Goal: Task Accomplishment & Management: Complete application form

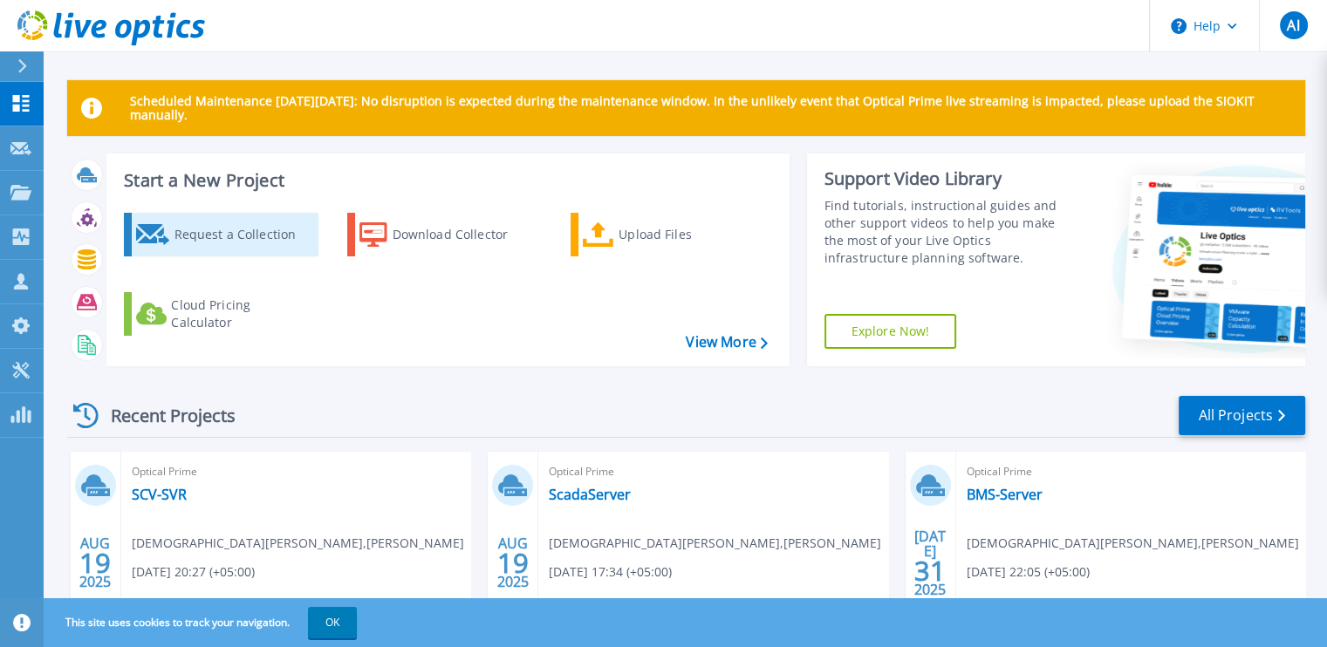
click at [202, 235] on div "Request a Collection" at bounding box center [244, 234] width 140 height 35
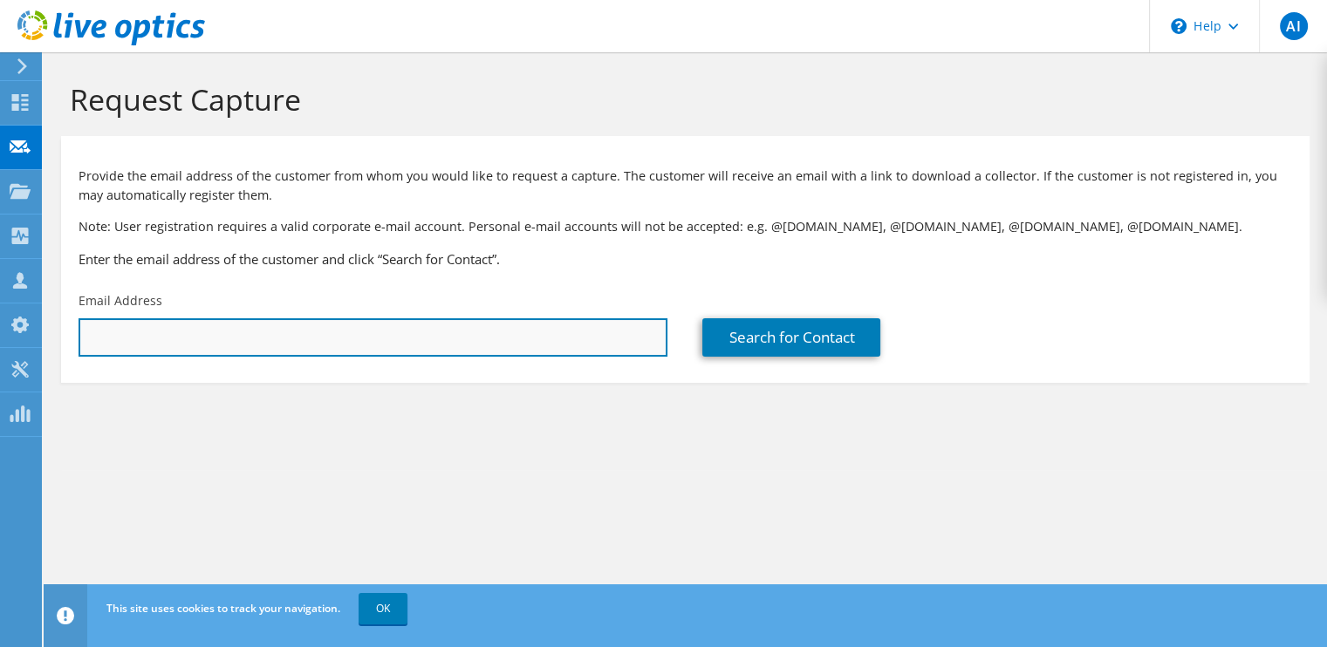
click at [262, 327] on input "text" at bounding box center [373, 337] width 589 height 38
paste input "s.raza@telconetweb.com; a.akbar@telconetweb.com; h.wali@telconetweb.com"
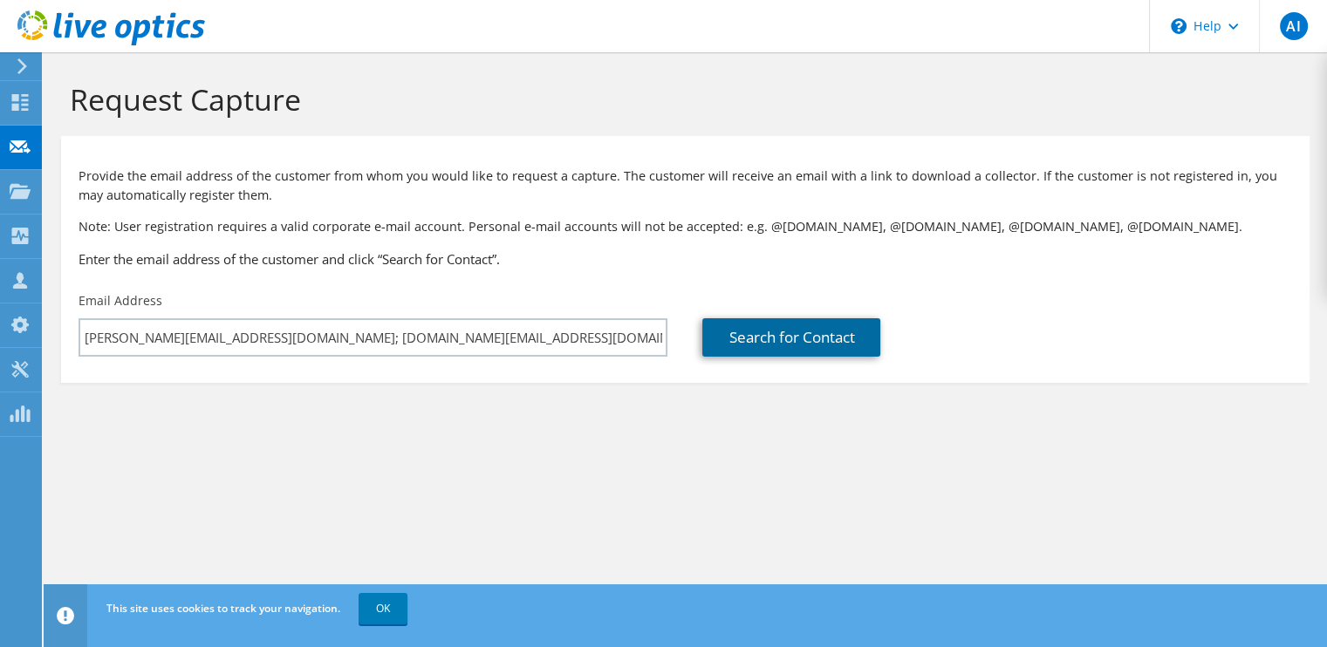
click at [832, 330] on link "Search for Contact" at bounding box center [791, 337] width 178 height 38
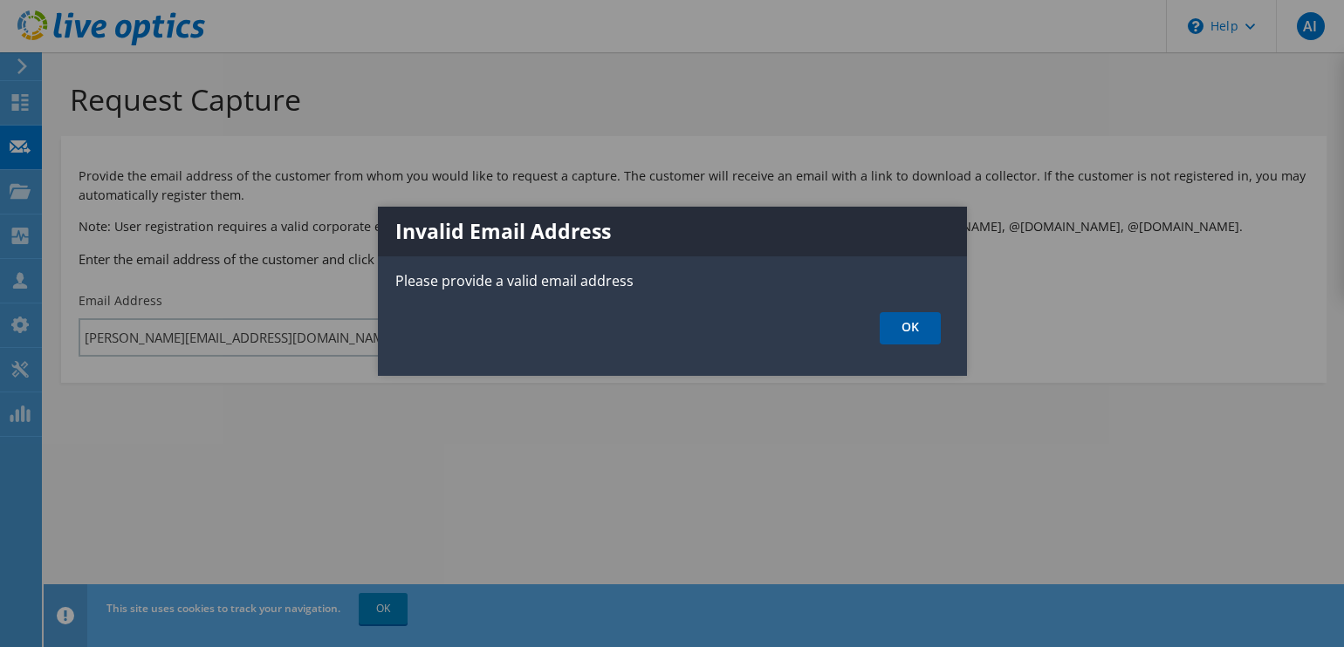
click at [897, 325] on link "OK" at bounding box center [910, 328] width 61 height 32
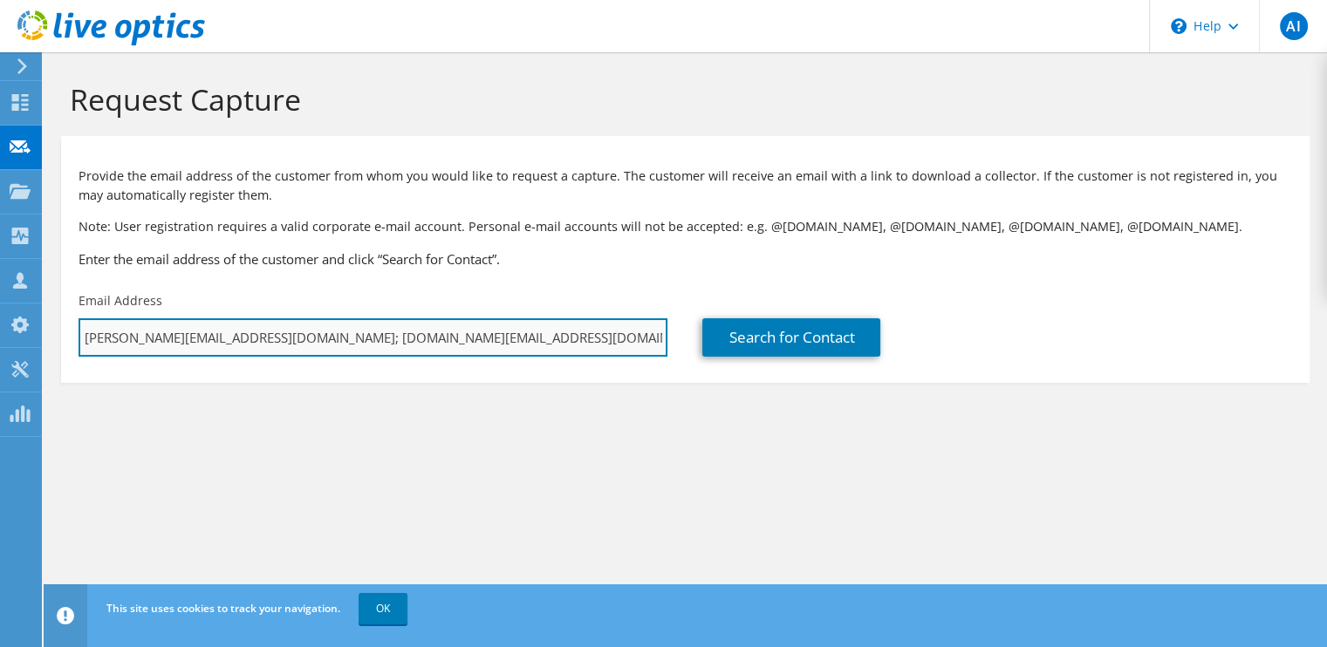
drag, startPoint x: 245, startPoint y: 340, endPoint x: 579, endPoint y: 335, distance: 334.2
click at [579, 335] on input "s.raza@telconetweb.com; a.akbar@telconetweb.com; h.wali@telconetweb.com" at bounding box center [373, 337] width 589 height 38
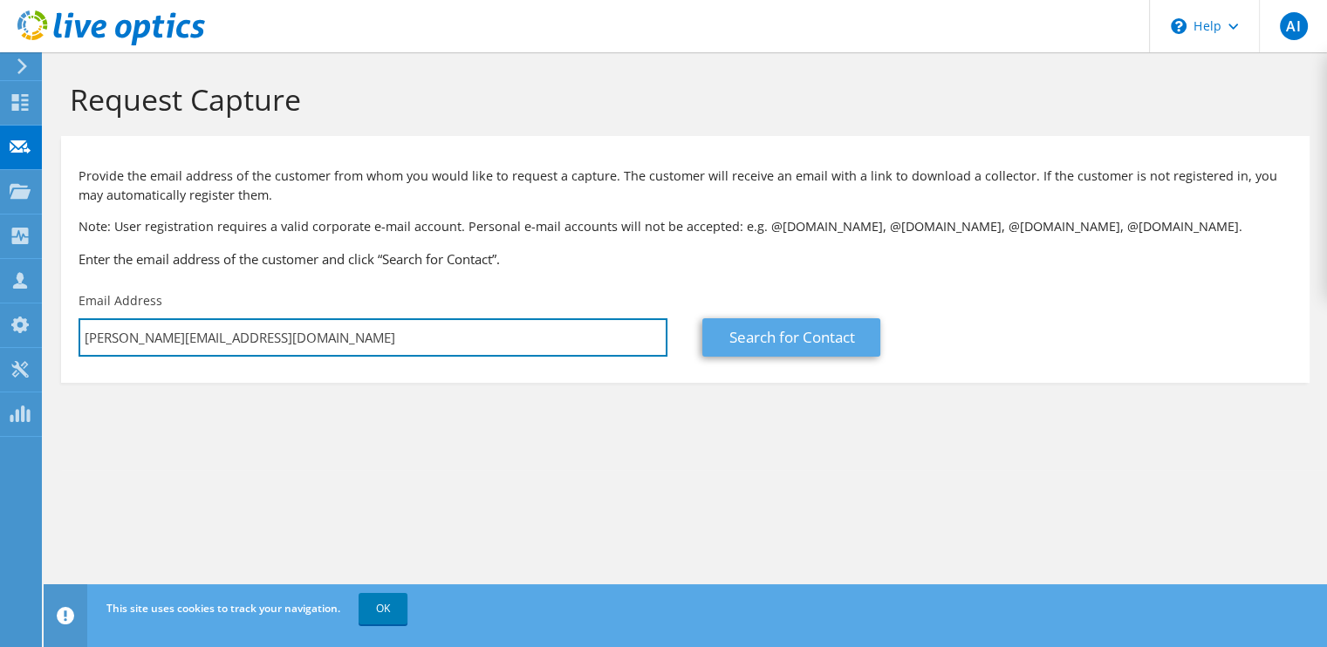
type input "s.raza@telconetweb.com"
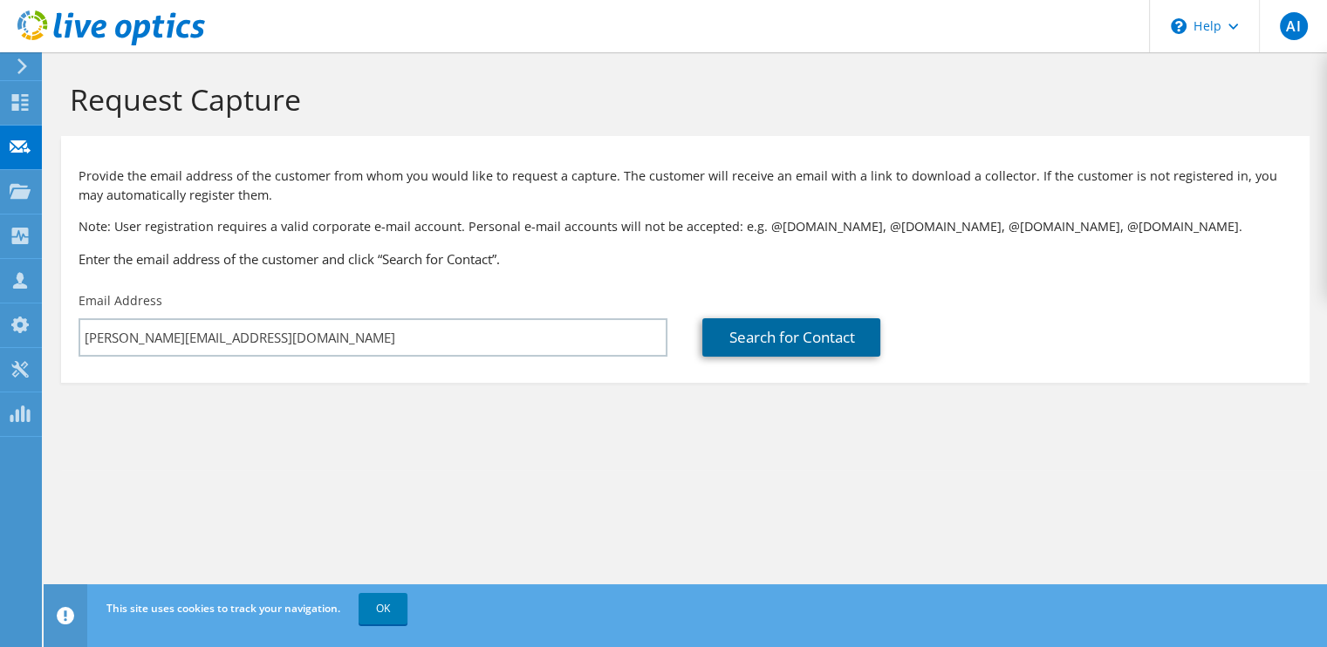
click at [765, 341] on link "Search for Contact" at bounding box center [791, 337] width 178 height 38
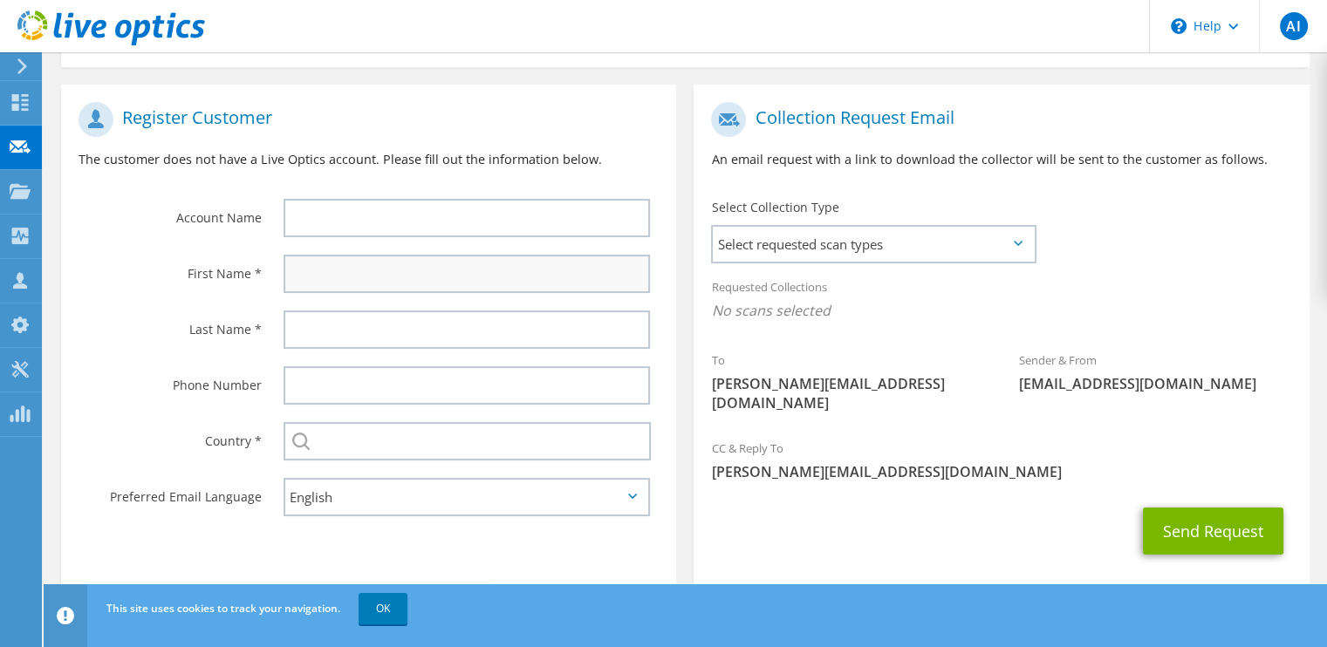
scroll to position [326, 0]
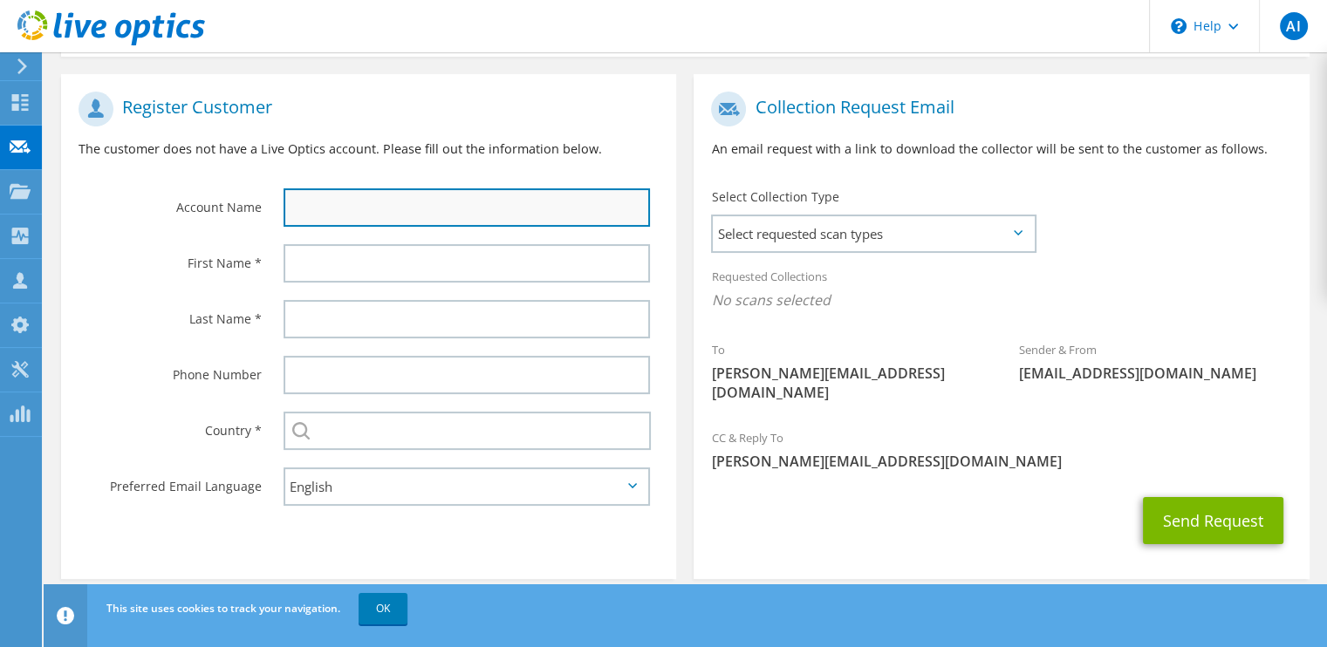
click at [358, 204] on input "text" at bounding box center [467, 207] width 366 height 38
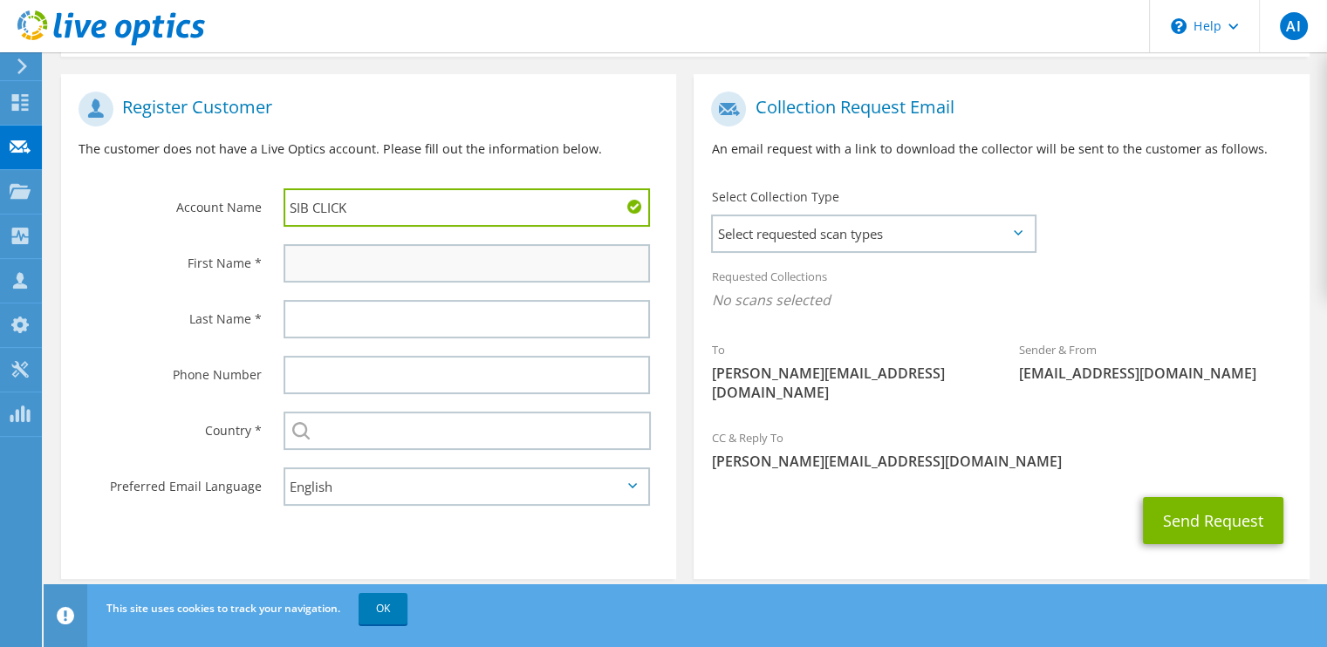
type input "SIB CLICK"
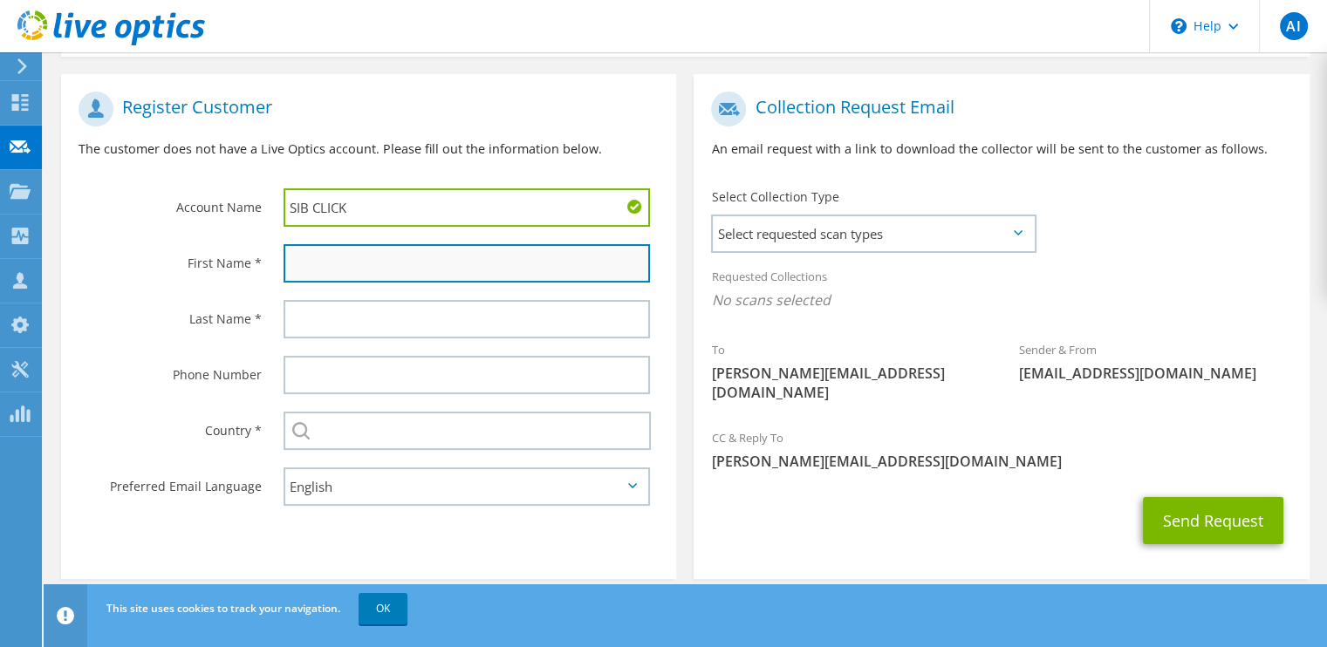
click at [332, 265] on input "text" at bounding box center [467, 263] width 366 height 38
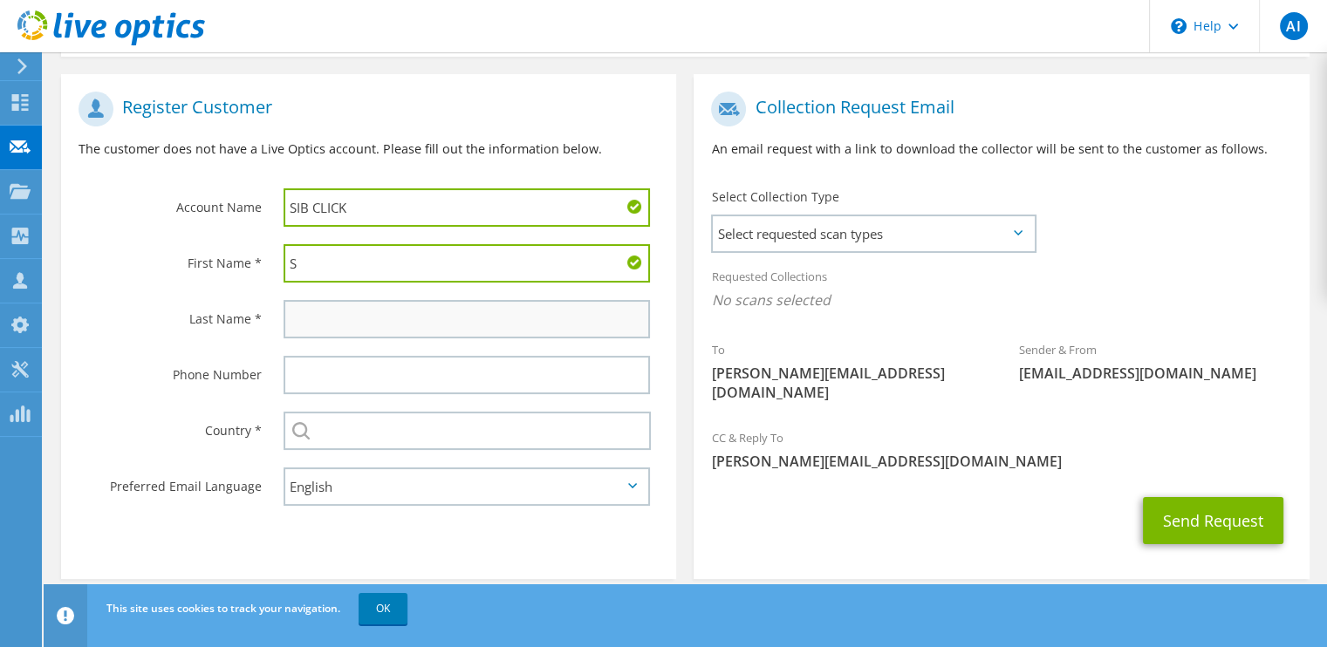
type input "S"
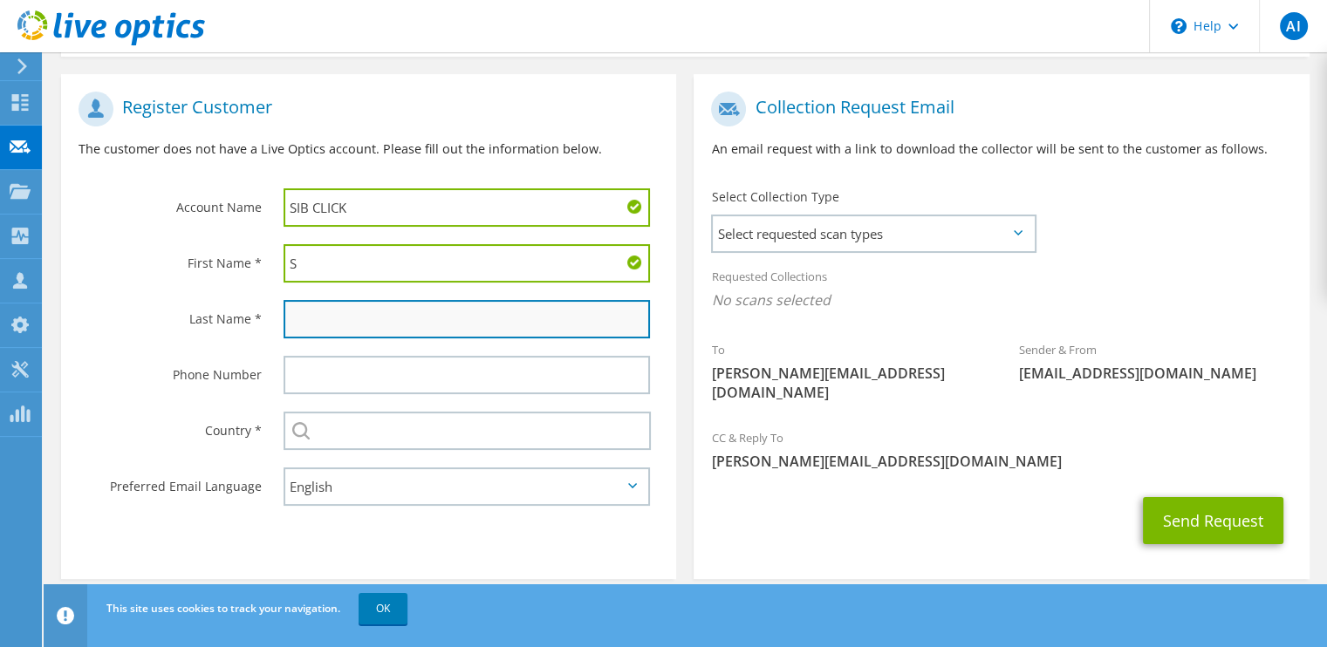
click at [298, 305] on input "text" at bounding box center [467, 319] width 366 height 38
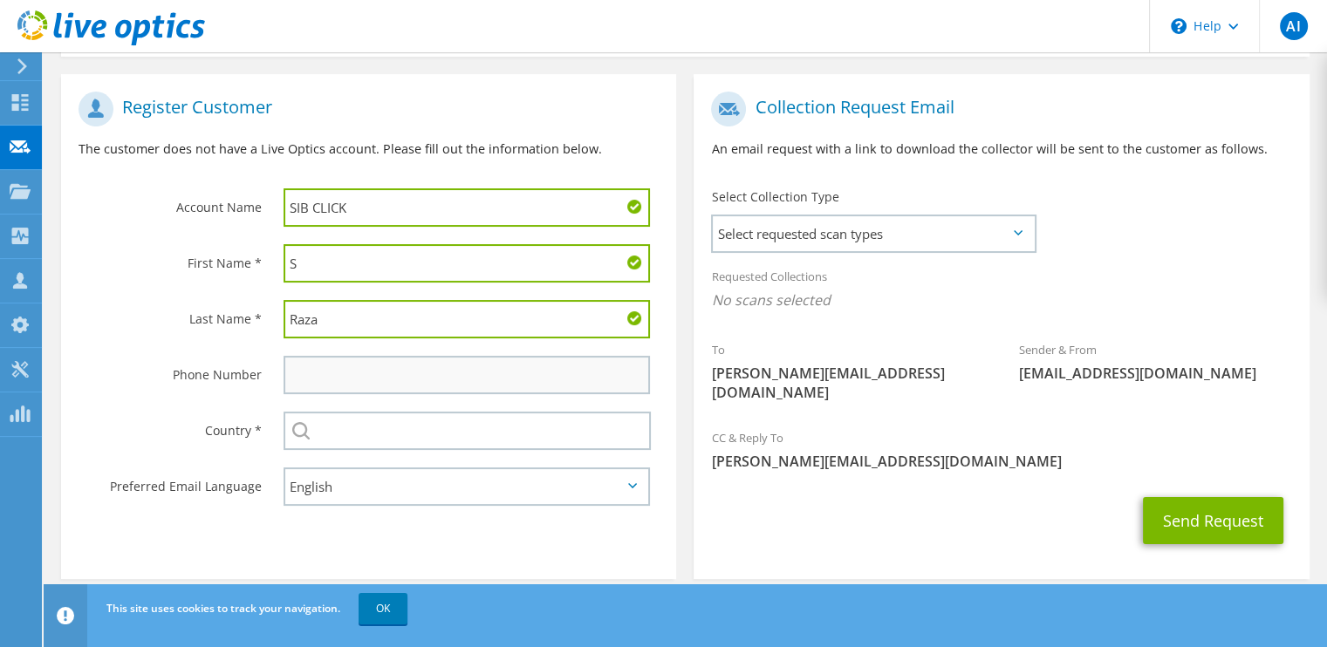
type input "Raza"
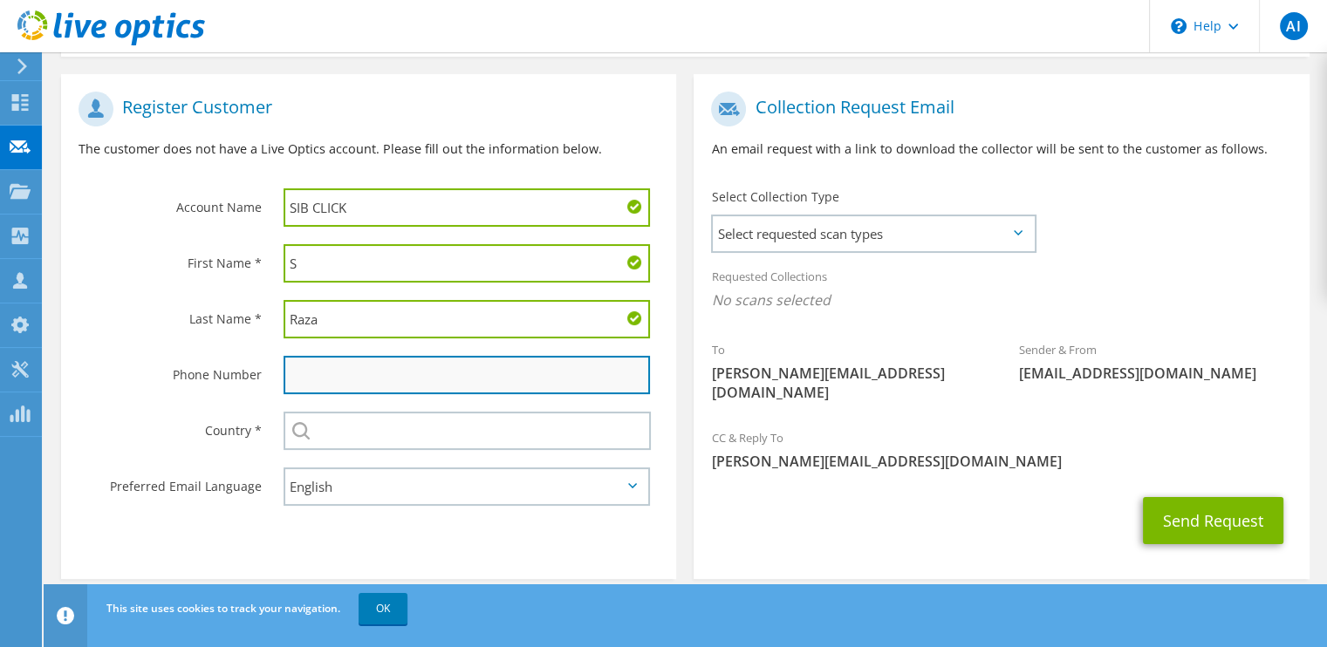
click at [392, 368] on input "text" at bounding box center [467, 375] width 366 height 38
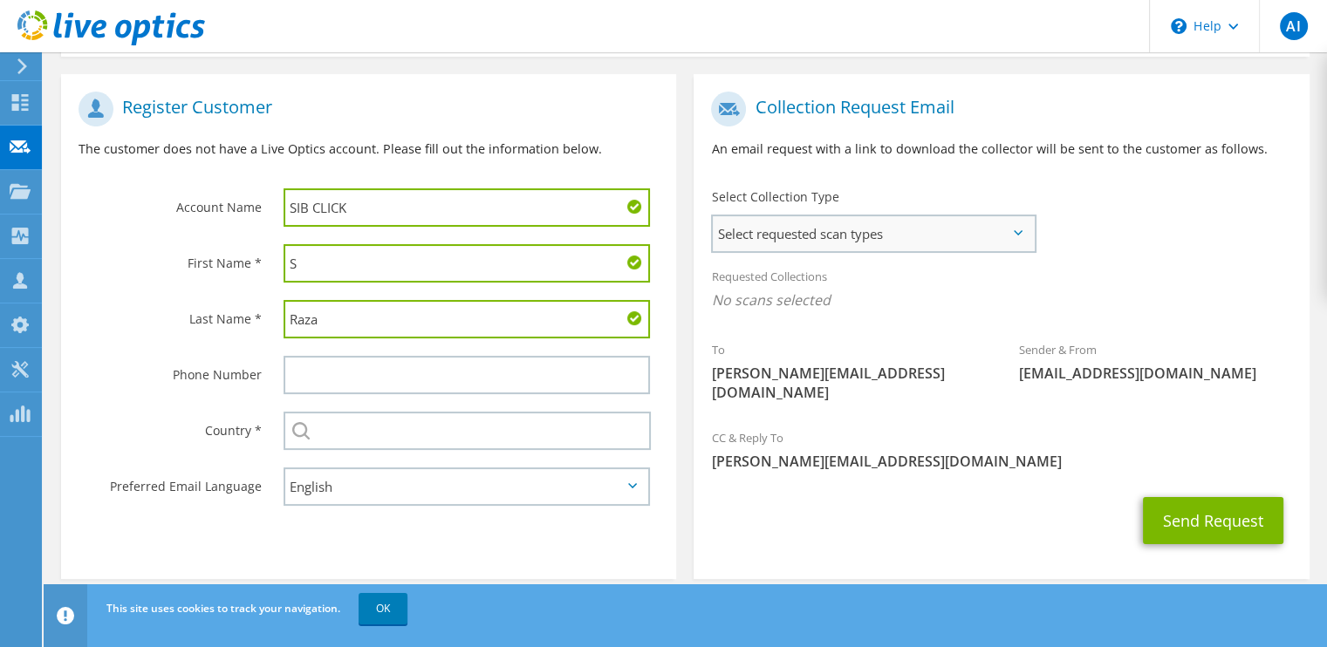
click at [894, 244] on span "Select requested scan types" at bounding box center [873, 233] width 321 height 35
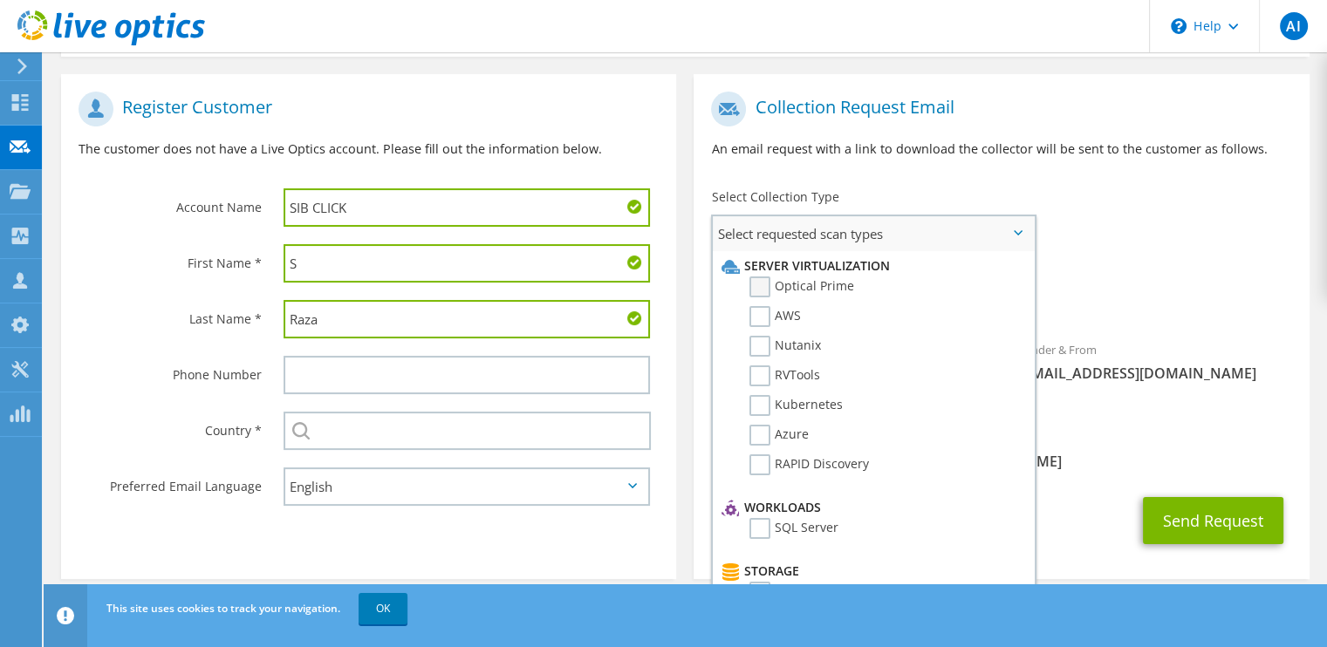
click at [764, 281] on label "Optical Prime" at bounding box center [802, 287] width 105 height 21
click at [0, 0] on input "Optical Prime" at bounding box center [0, 0] width 0 height 0
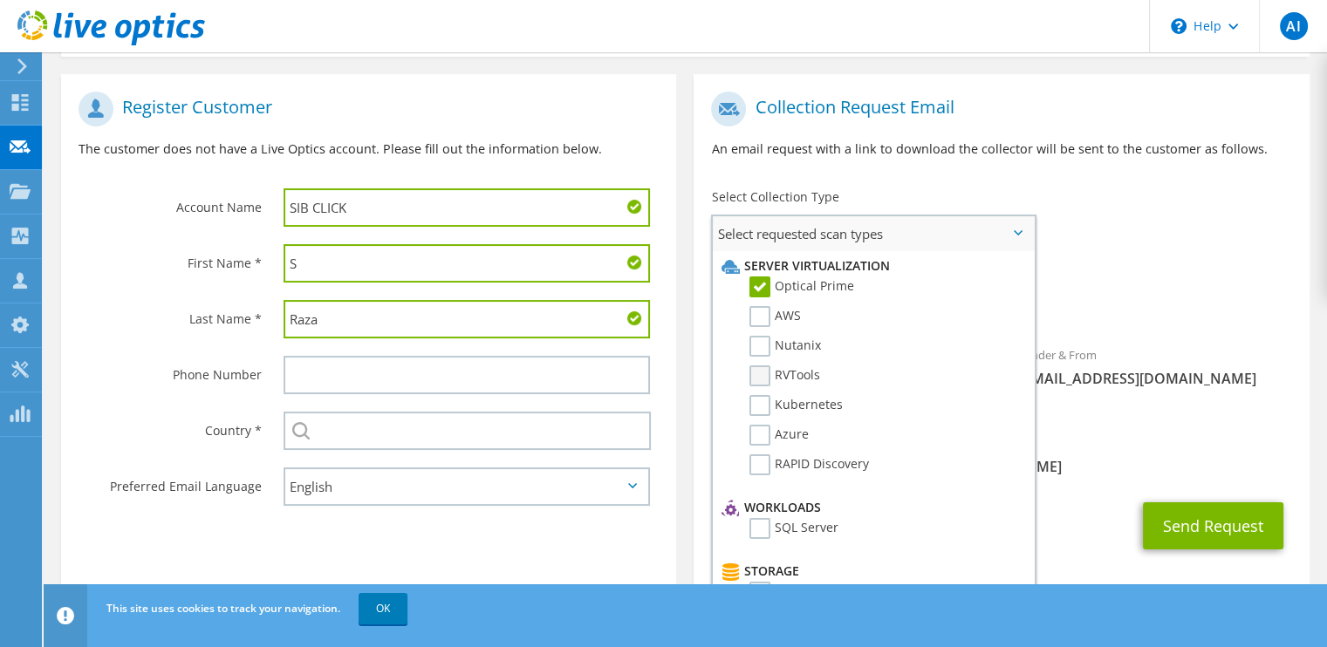
scroll to position [108, 0]
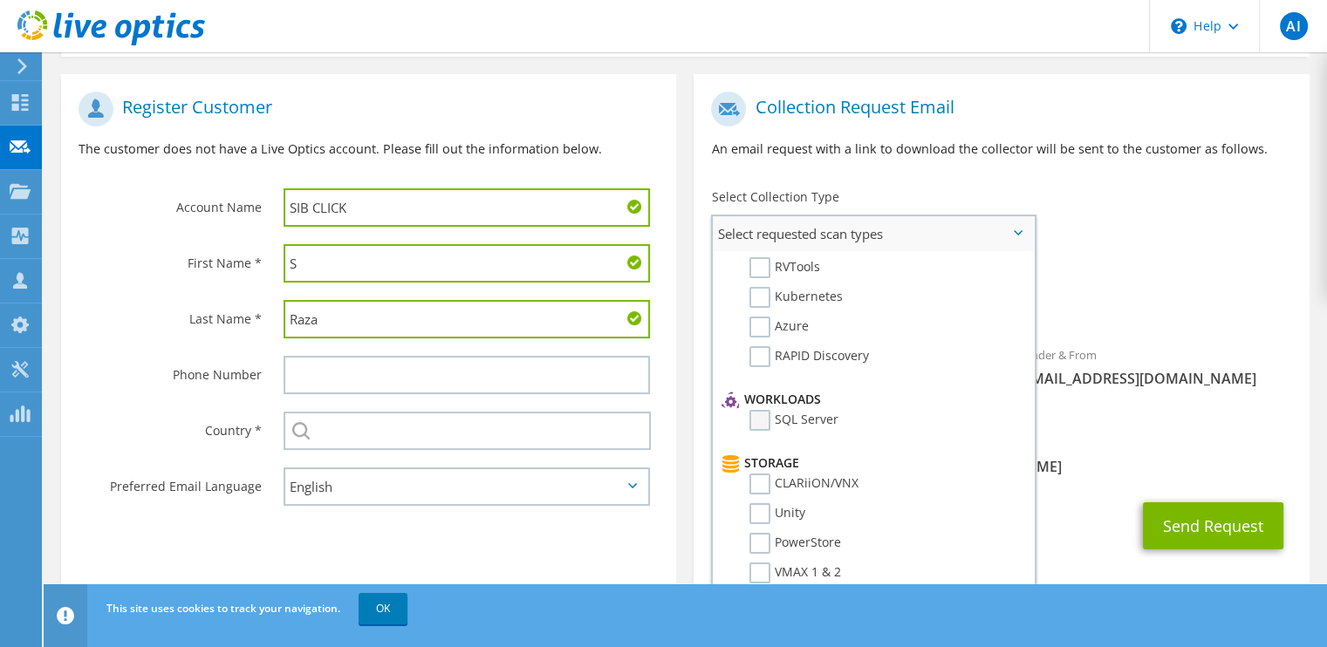
click at [757, 414] on label "SQL Server" at bounding box center [794, 420] width 89 height 21
click at [0, 0] on input "SQL Server" at bounding box center [0, 0] width 0 height 0
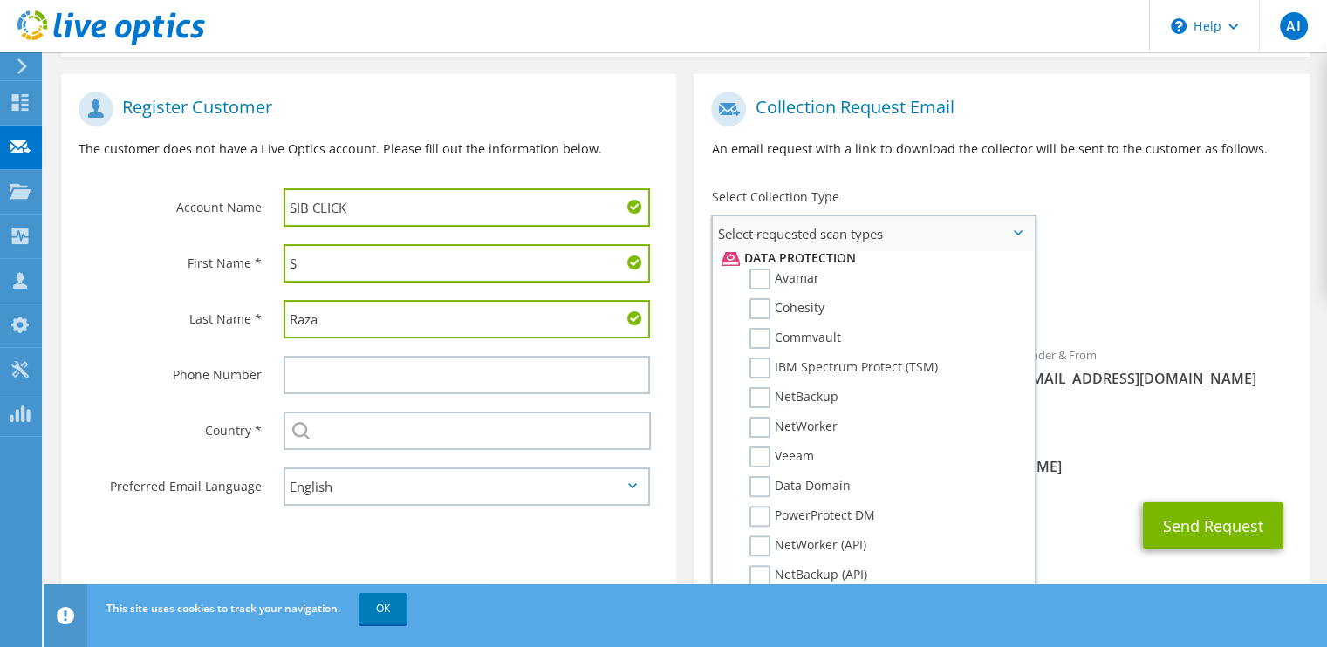
scroll to position [810, 0]
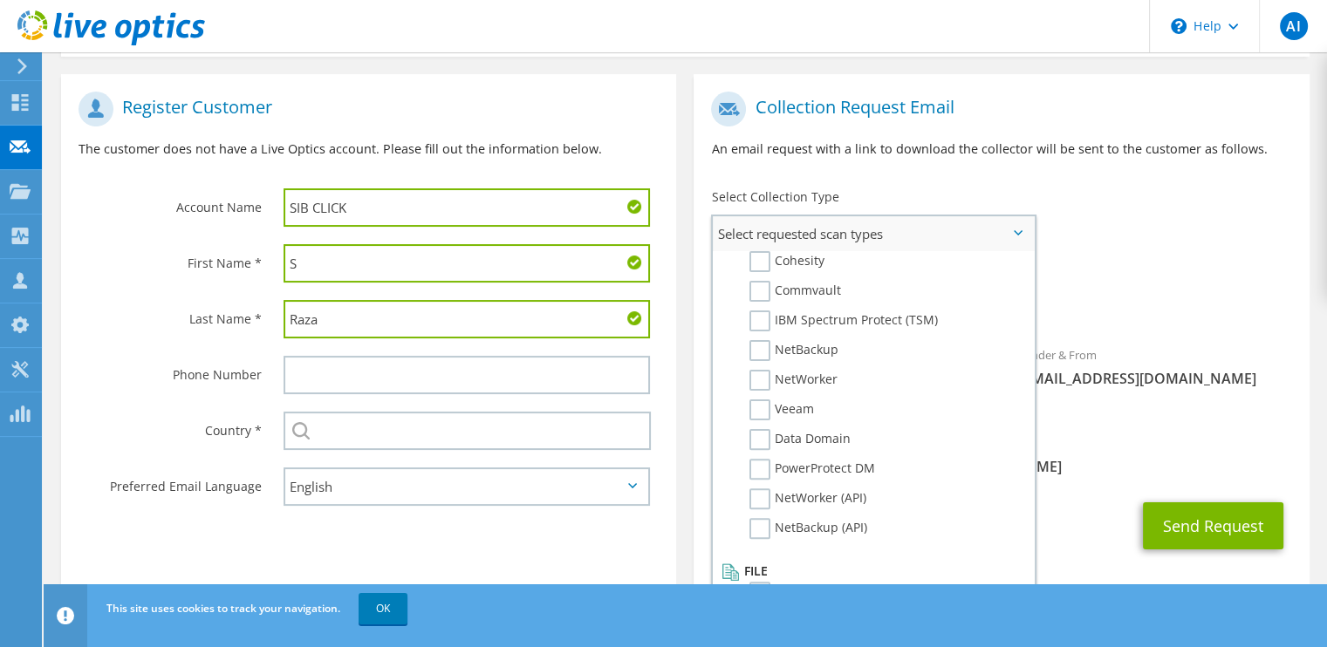
click at [756, 582] on label "Dossier" at bounding box center [784, 592] width 69 height 21
click at [0, 0] on input "Dossier" at bounding box center [0, 0] width 0 height 0
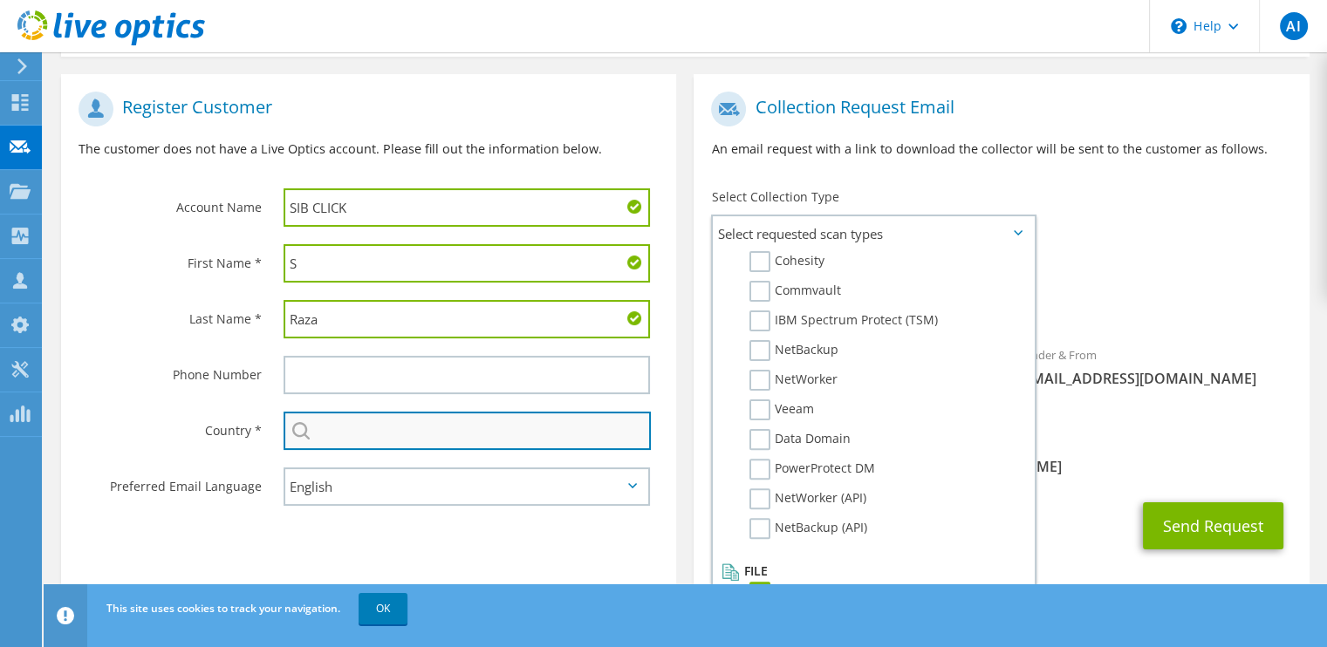
click at [353, 431] on input "text" at bounding box center [467, 431] width 367 height 38
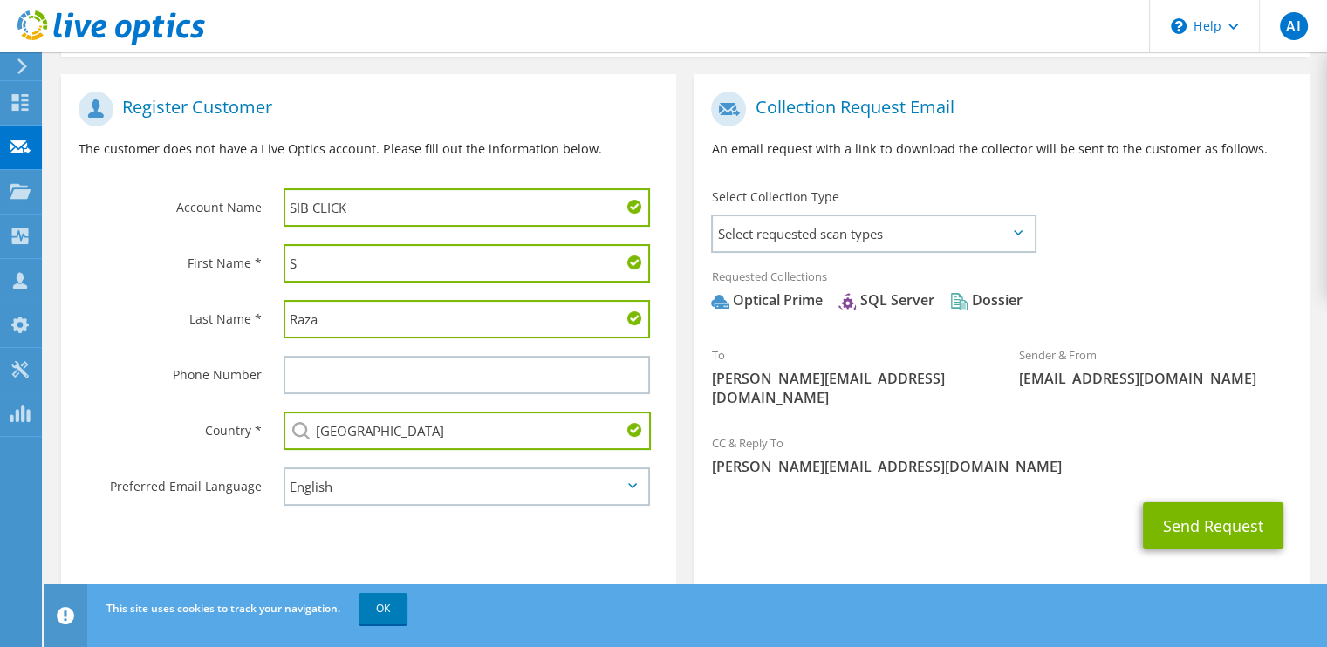
type input "Pakistan"
click at [133, 414] on label "Country *" at bounding box center [170, 426] width 183 height 28
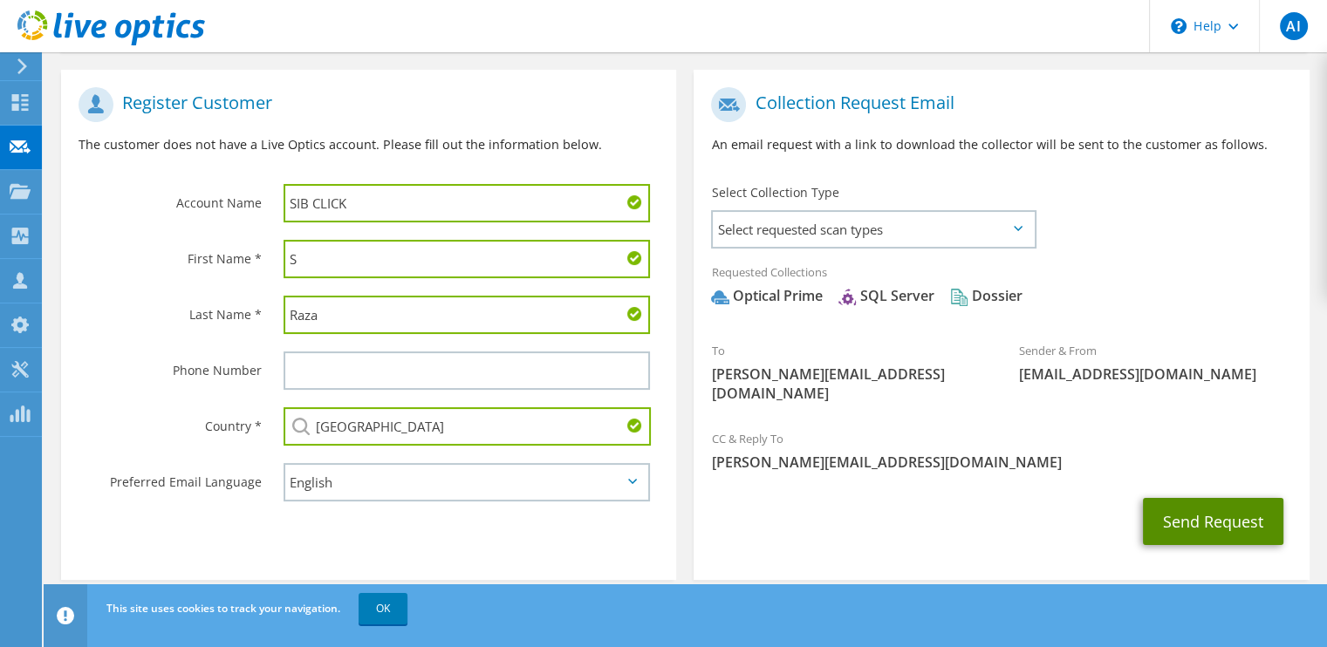
drag, startPoint x: 1204, startPoint y: 507, endPoint x: 882, endPoint y: 506, distance: 322.0
click at [882, 506] on div "Send Request" at bounding box center [1001, 522] width 615 height 65
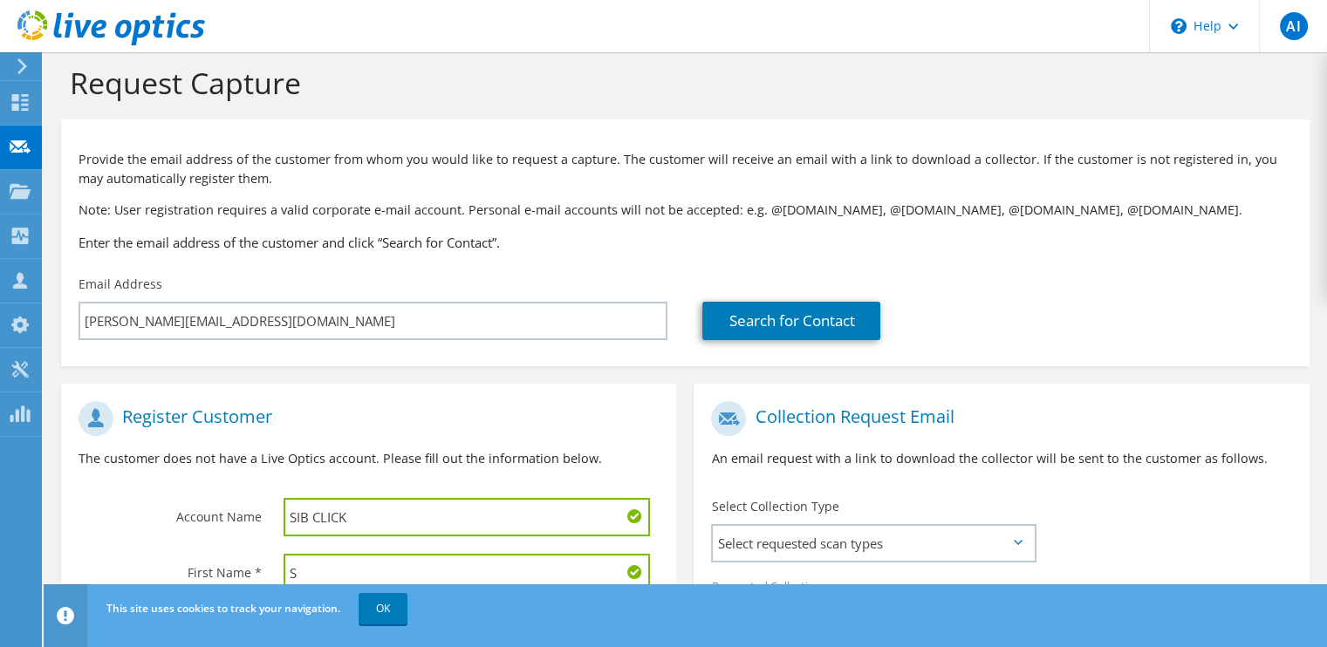
scroll to position [3, 0]
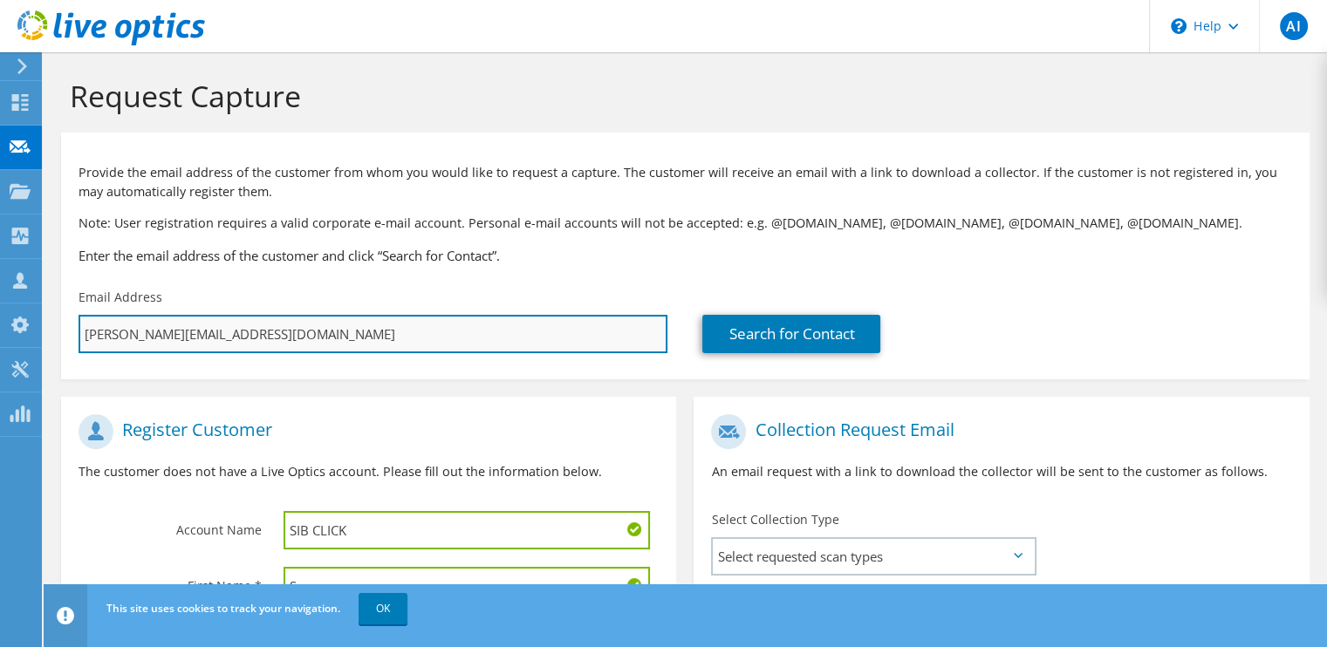
drag, startPoint x: 242, startPoint y: 337, endPoint x: 81, endPoint y: 339, distance: 160.6
click at [81, 339] on input "s.raza@telconetweb.com" at bounding box center [373, 334] width 589 height 38
paste input "umair.shahzad"
type input "umair.shahzad@telconetweb.com"
type input "Select"
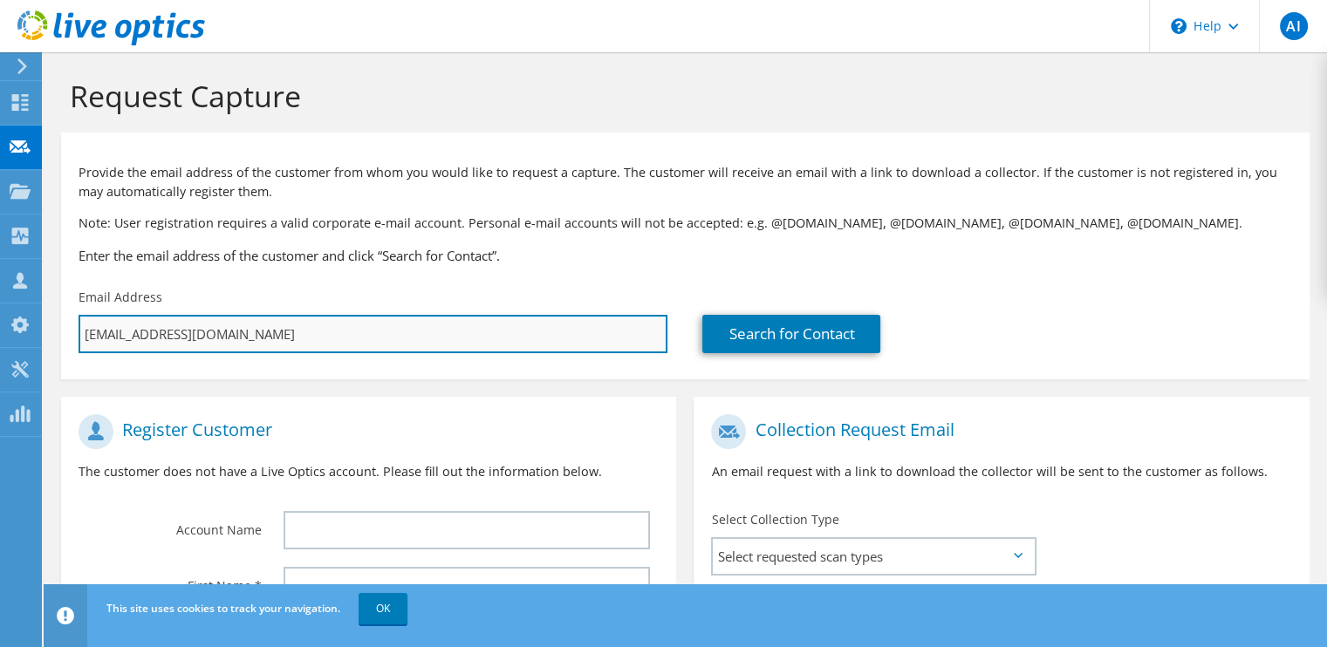
scroll to position [0, 0]
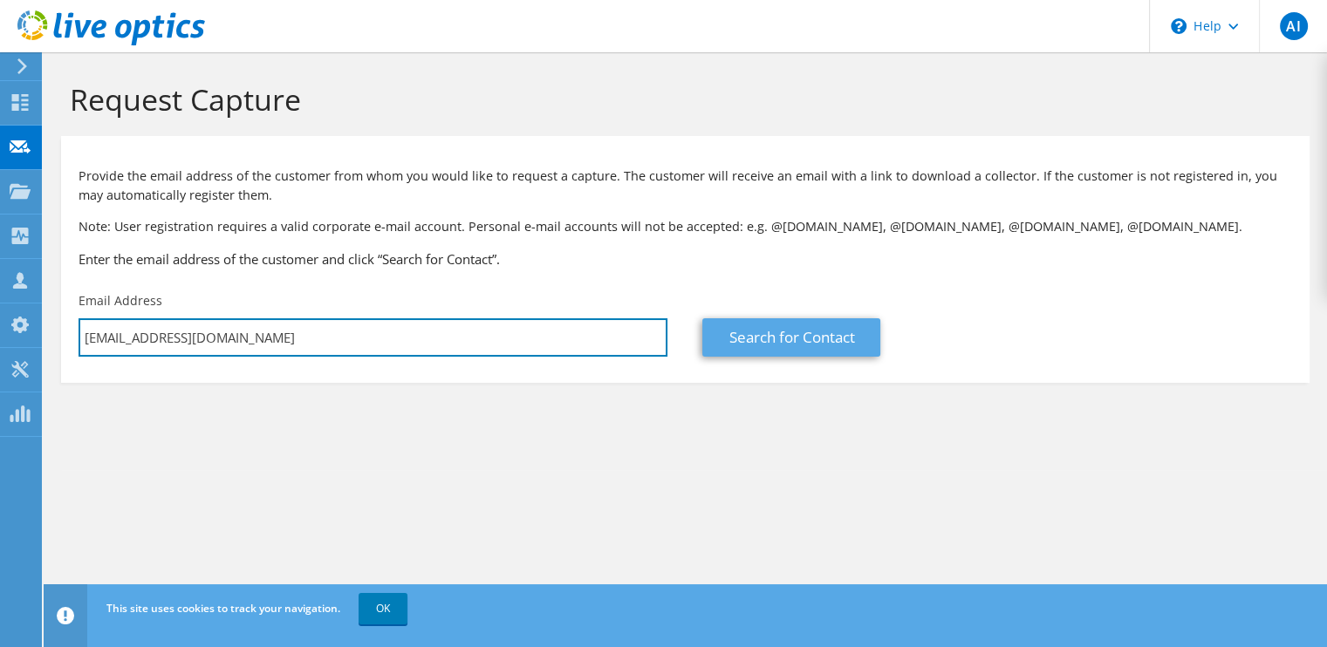
type input "umair.shahzad@telconetweb.com"
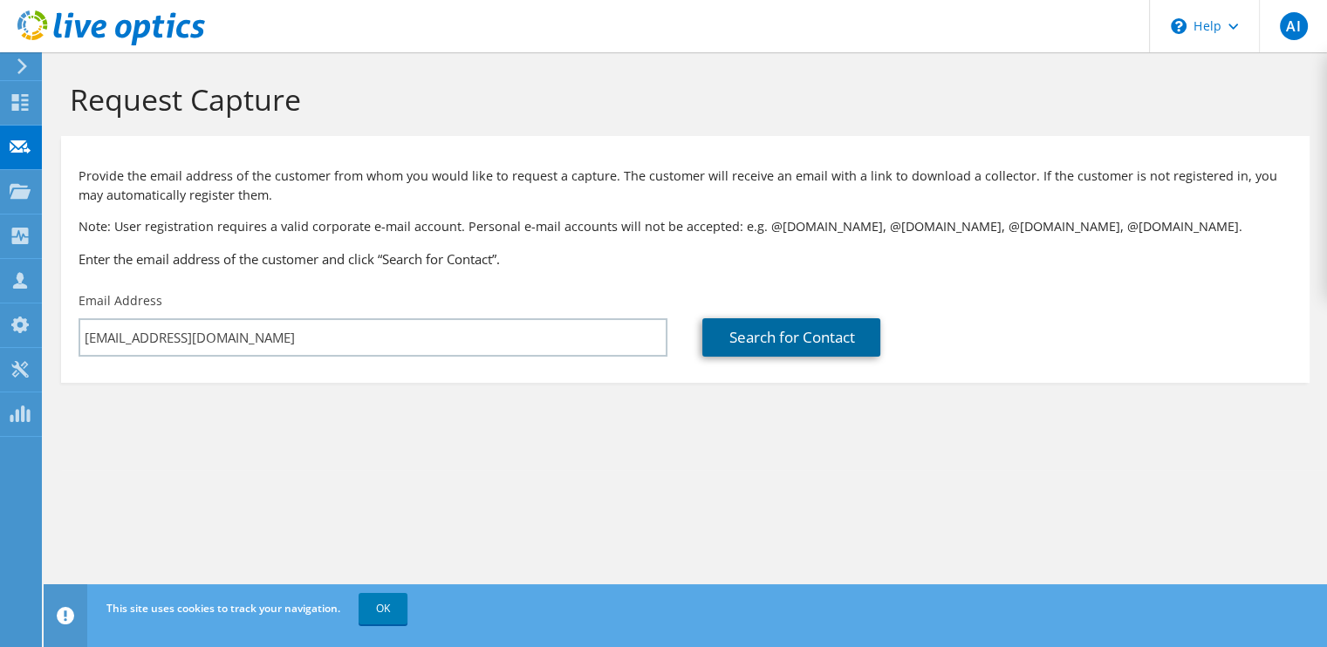
click at [763, 346] on link "Search for Contact" at bounding box center [791, 337] width 178 height 38
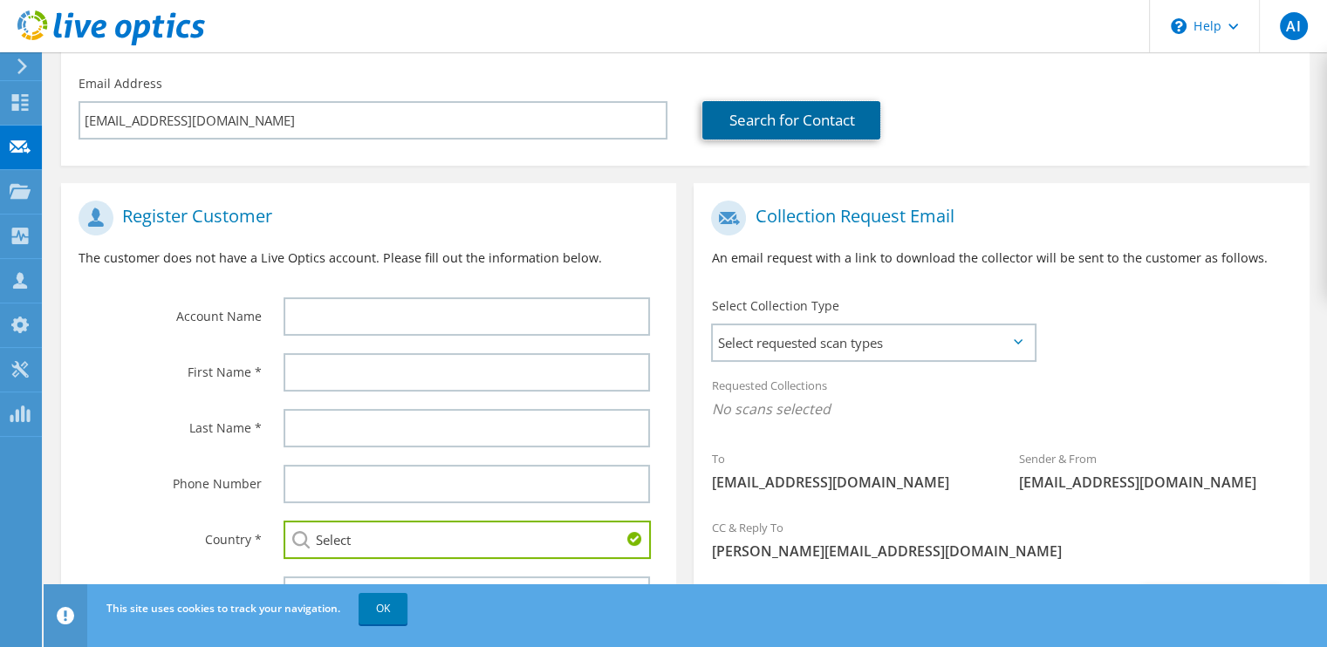
scroll to position [326, 0]
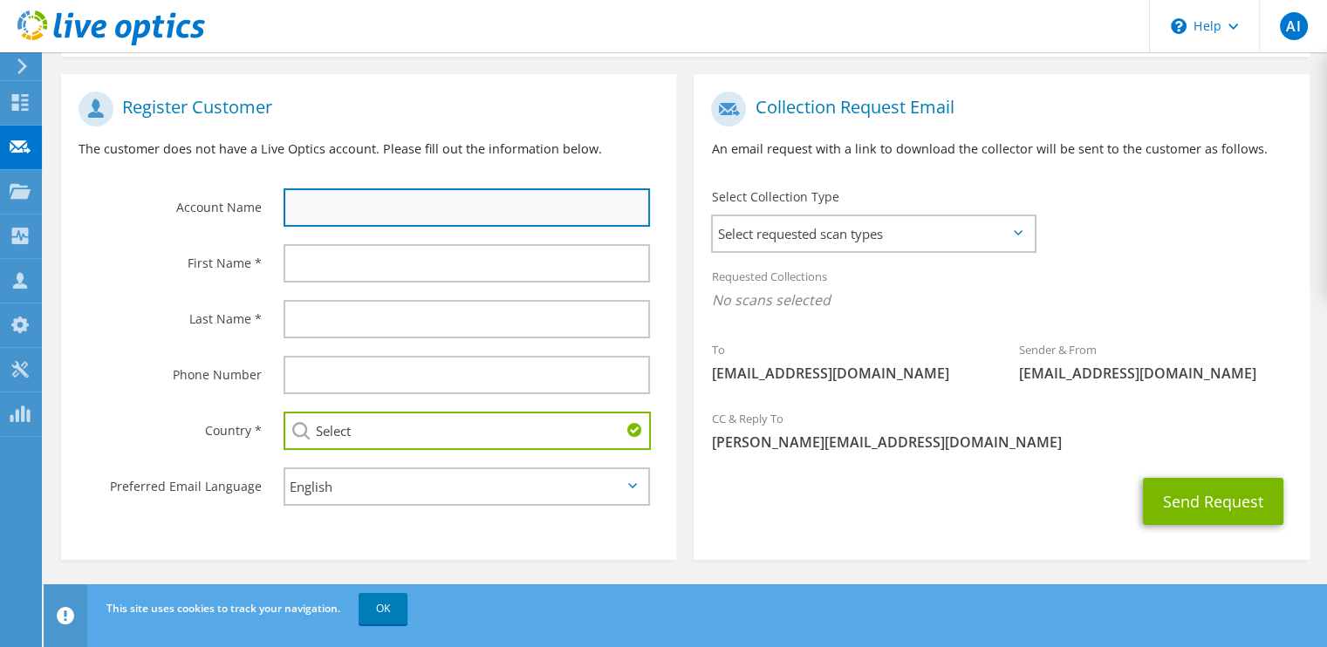
click at [363, 209] on input "text" at bounding box center [467, 207] width 366 height 38
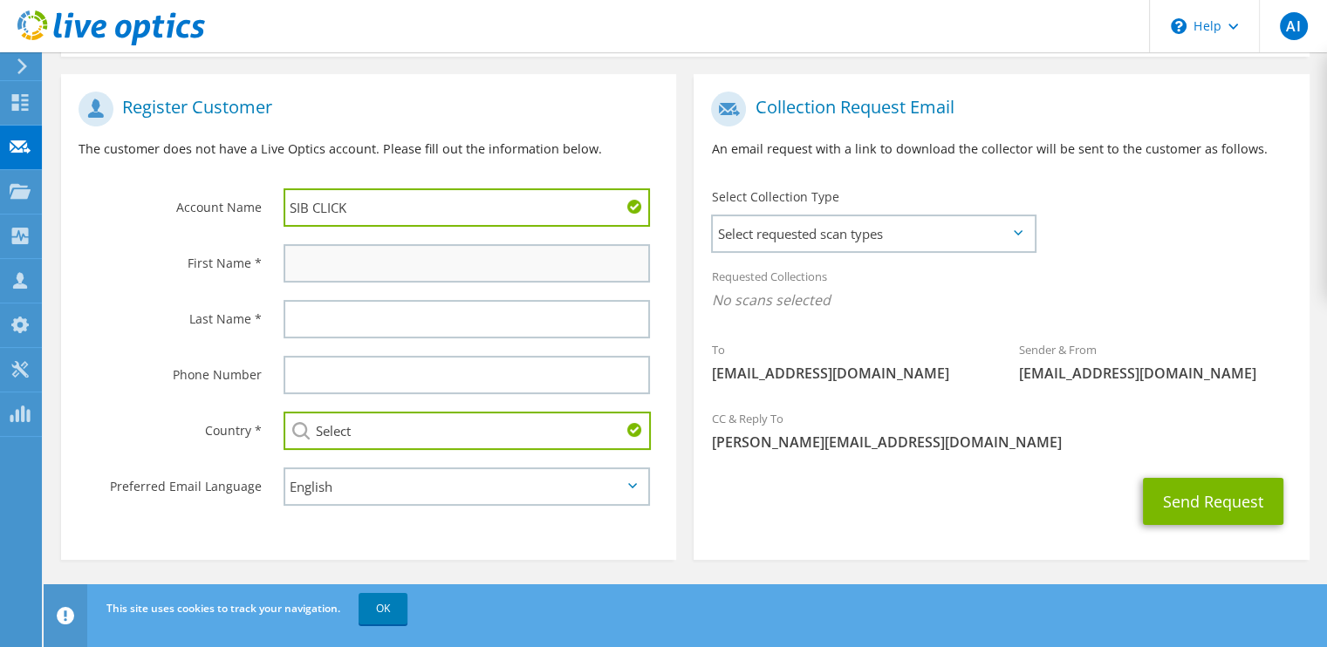
type input "SIB CLICK"
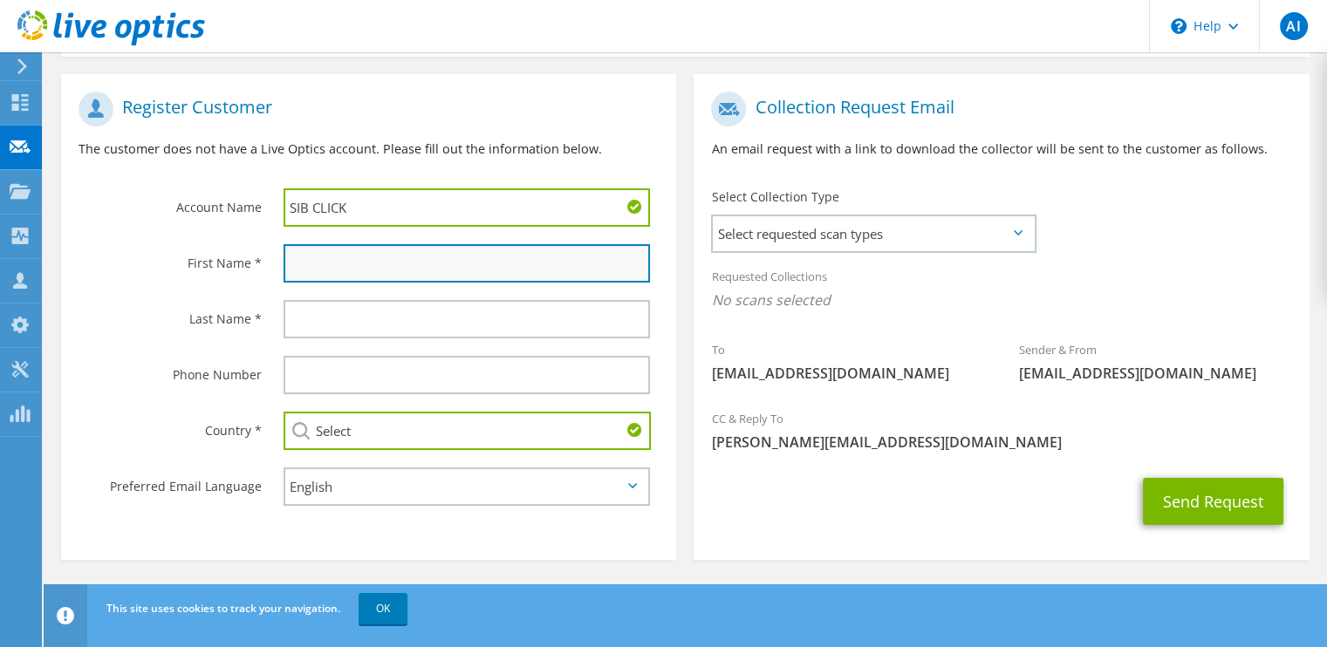
click at [373, 250] on input "text" at bounding box center [467, 263] width 366 height 38
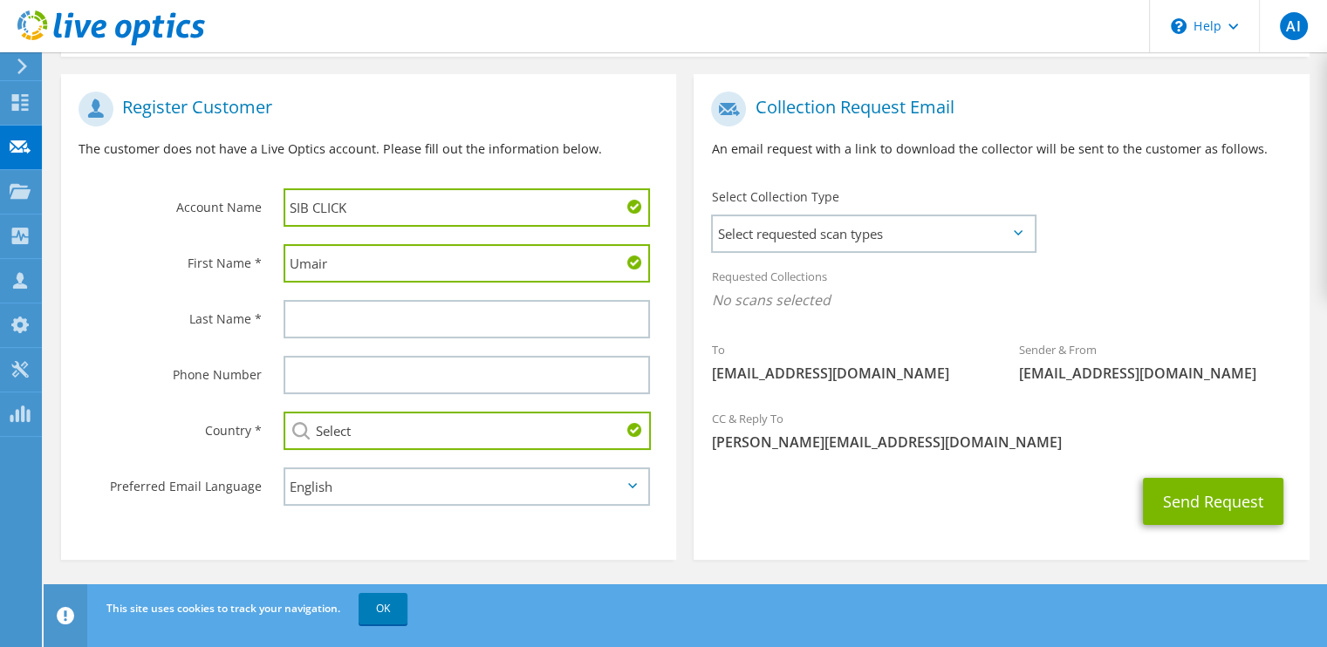
type input "Umair"
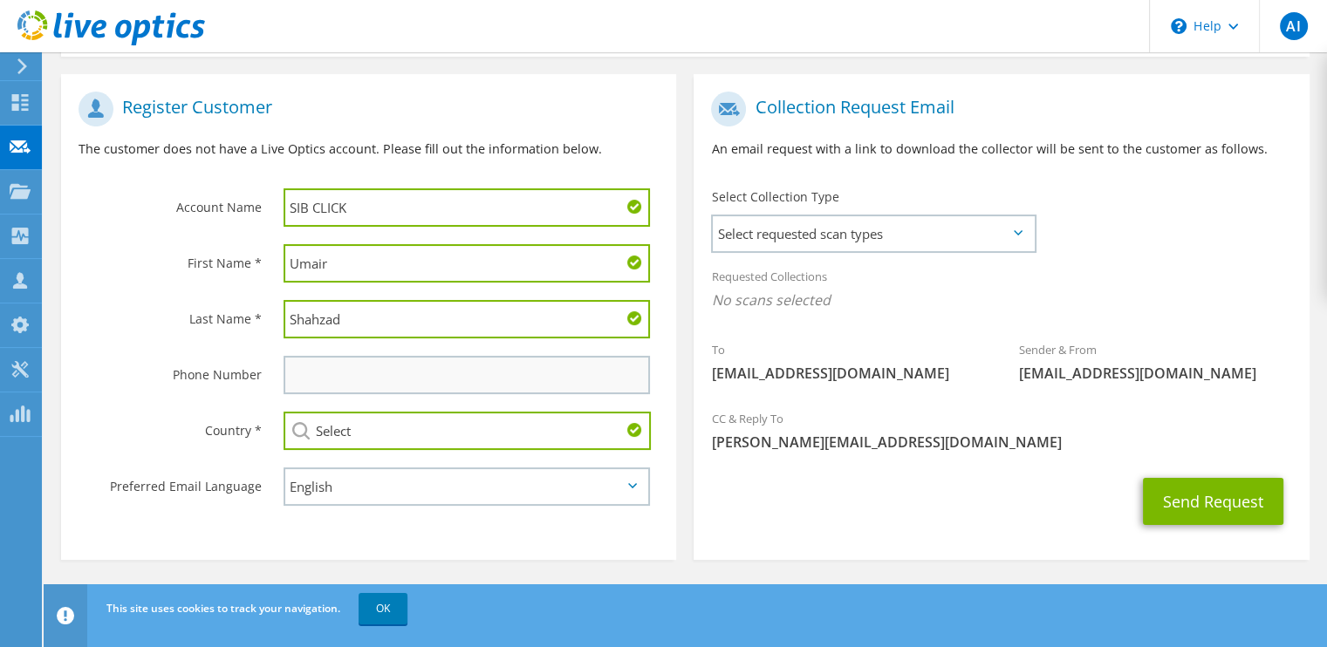
type input "Shahzad"
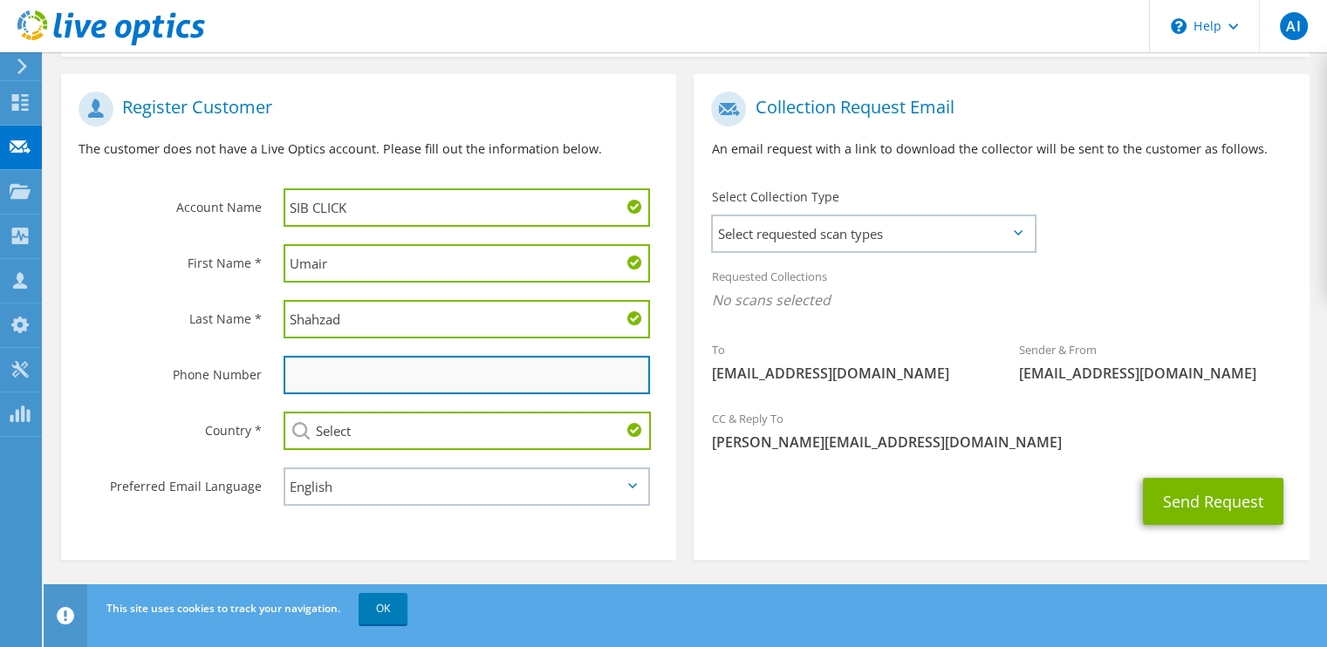
click at [349, 364] on input "text" at bounding box center [467, 375] width 366 height 38
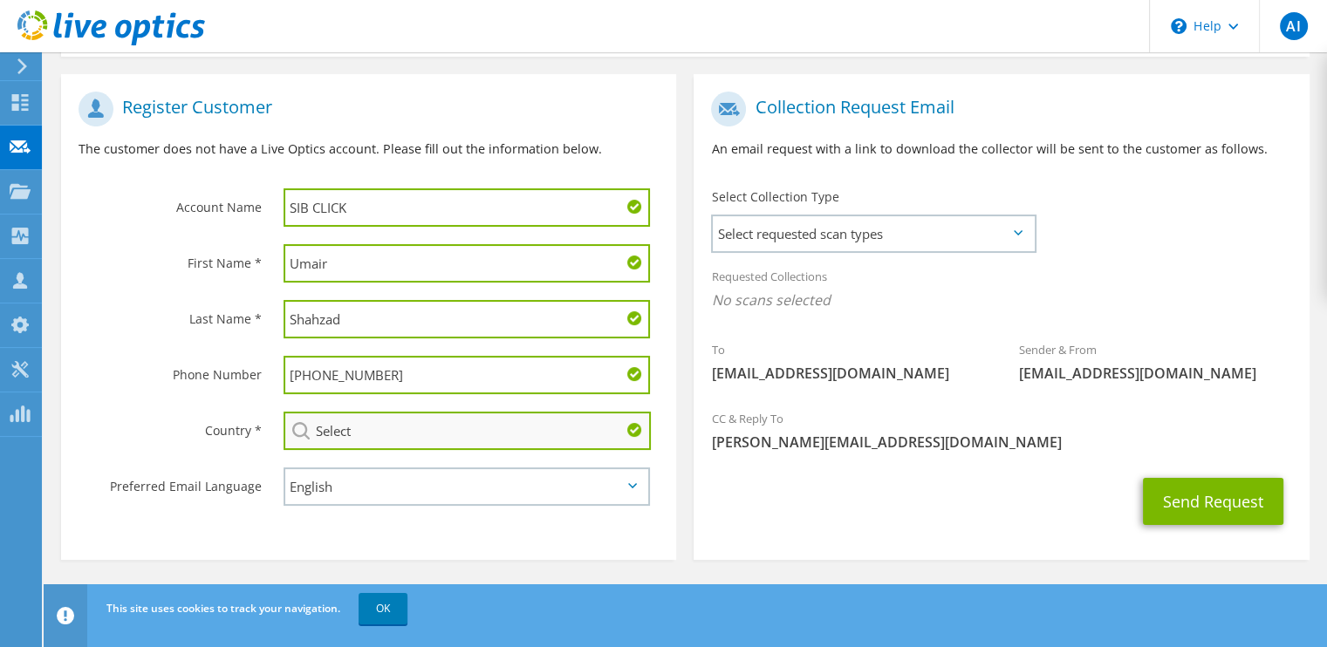
type input "+923455364634"
click at [365, 423] on input "Select" at bounding box center [467, 431] width 367 height 38
type input "Pakistan"
click at [423, 533] on section "Register Customer The customer does not have a Live Optics account. Please fill…" at bounding box center [368, 317] width 615 height 486
click at [815, 241] on span "Select requested scan types" at bounding box center [873, 233] width 321 height 35
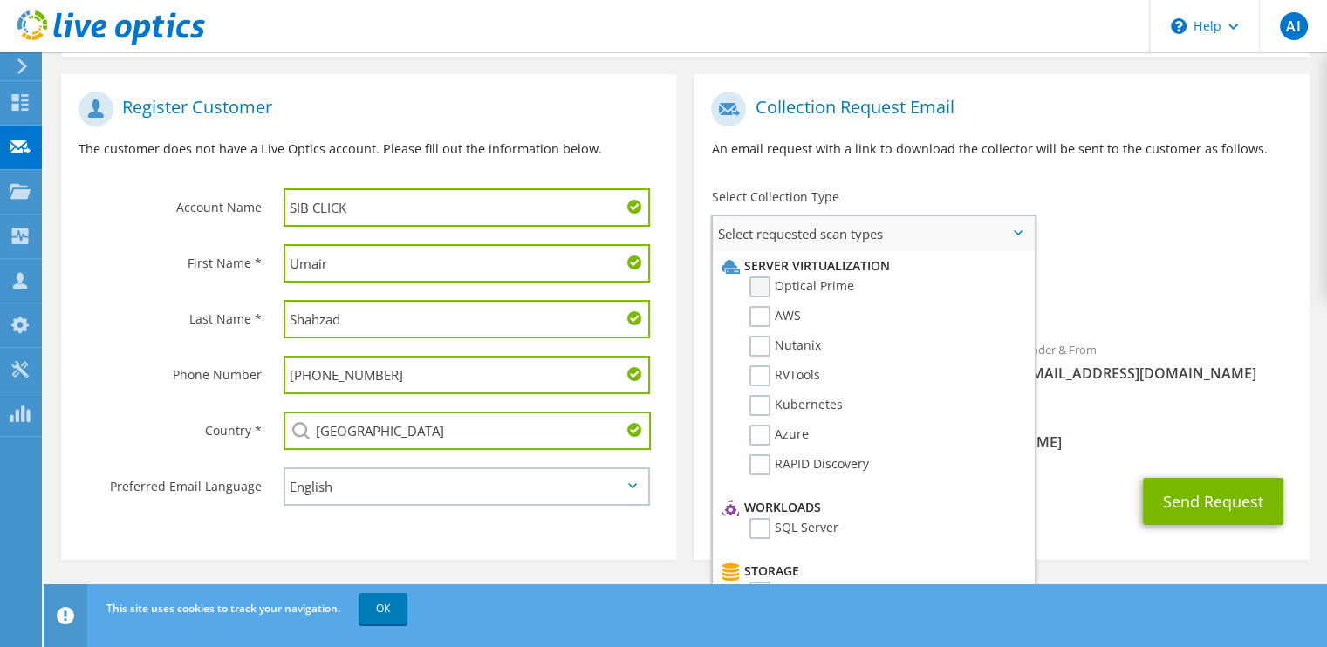
click at [762, 278] on label "Optical Prime" at bounding box center [802, 287] width 105 height 21
click at [0, 0] on input "Optical Prime" at bounding box center [0, 0] width 0 height 0
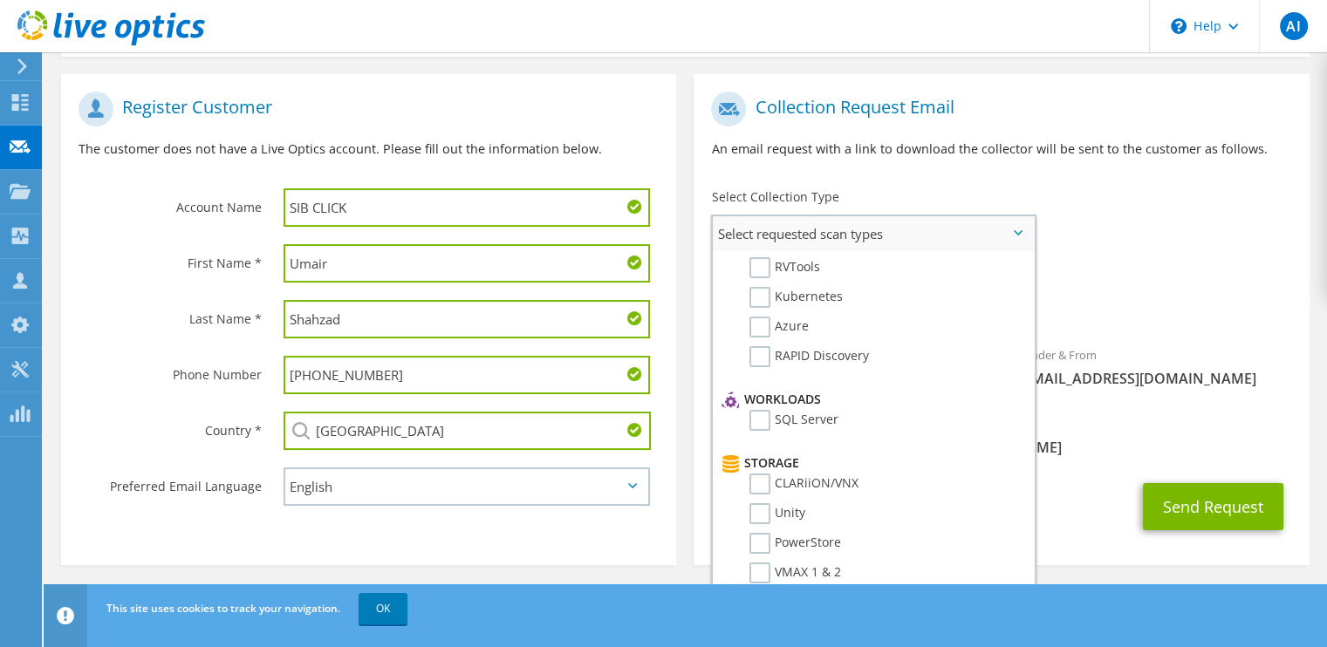
scroll to position [217, 0]
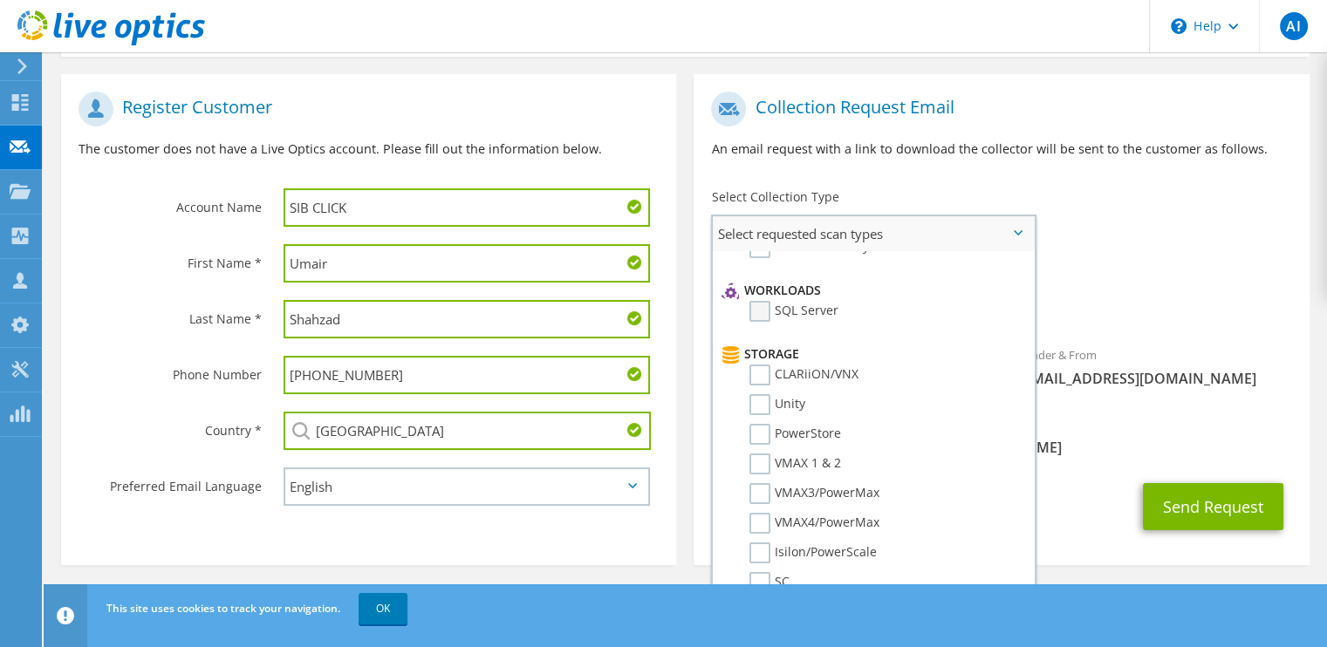
click at [763, 310] on label "SQL Server" at bounding box center [794, 311] width 89 height 21
click at [0, 0] on input "SQL Server" at bounding box center [0, 0] width 0 height 0
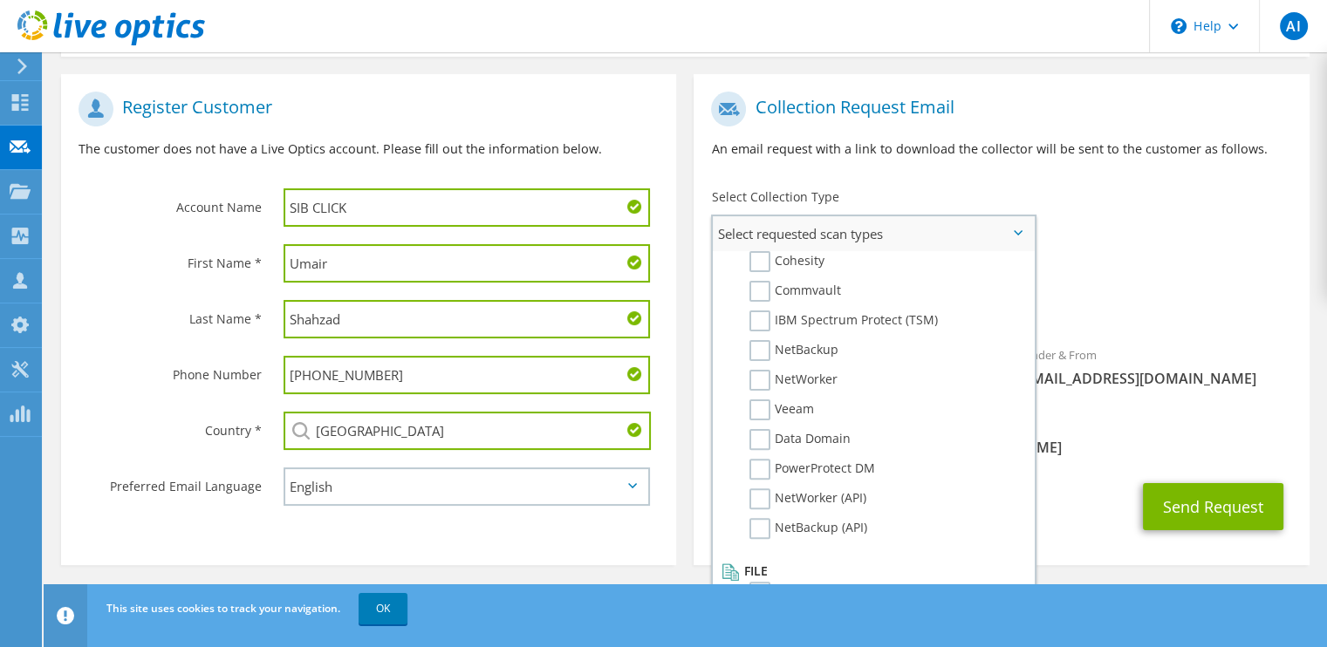
scroll to position [331, 0]
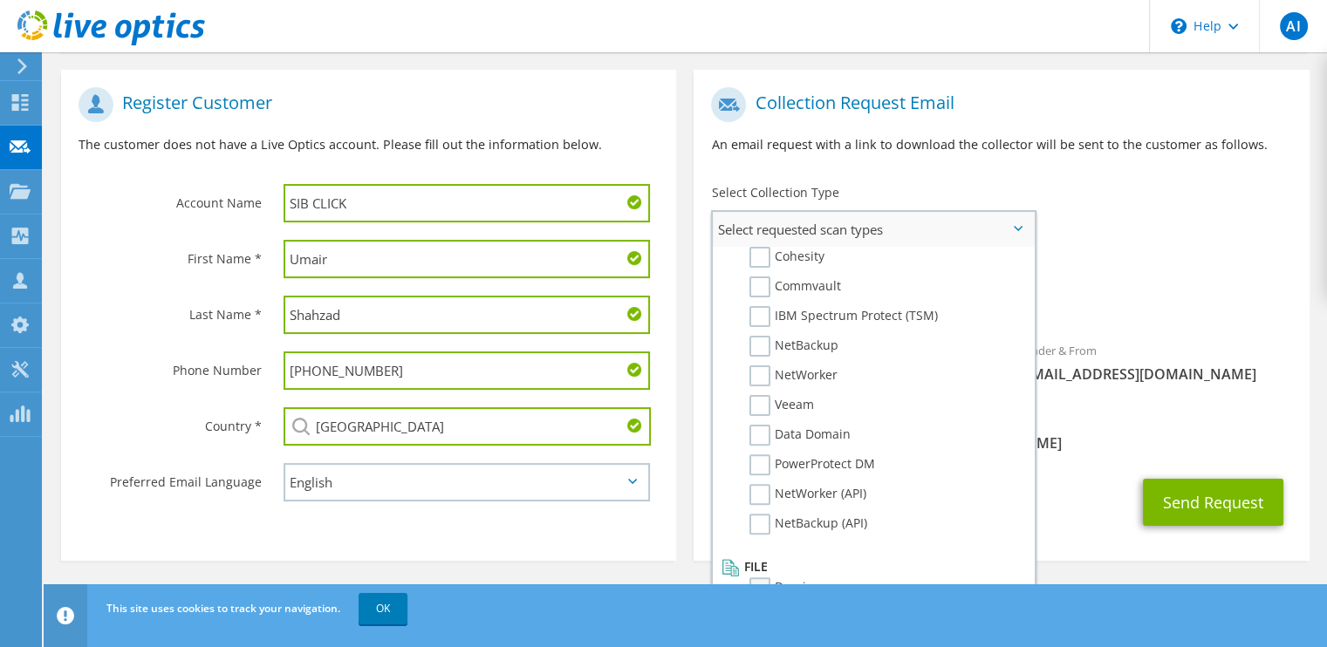
click at [766, 578] on label "Dossier" at bounding box center [784, 588] width 69 height 21
click at [0, 0] on input "Dossier" at bounding box center [0, 0] width 0 height 0
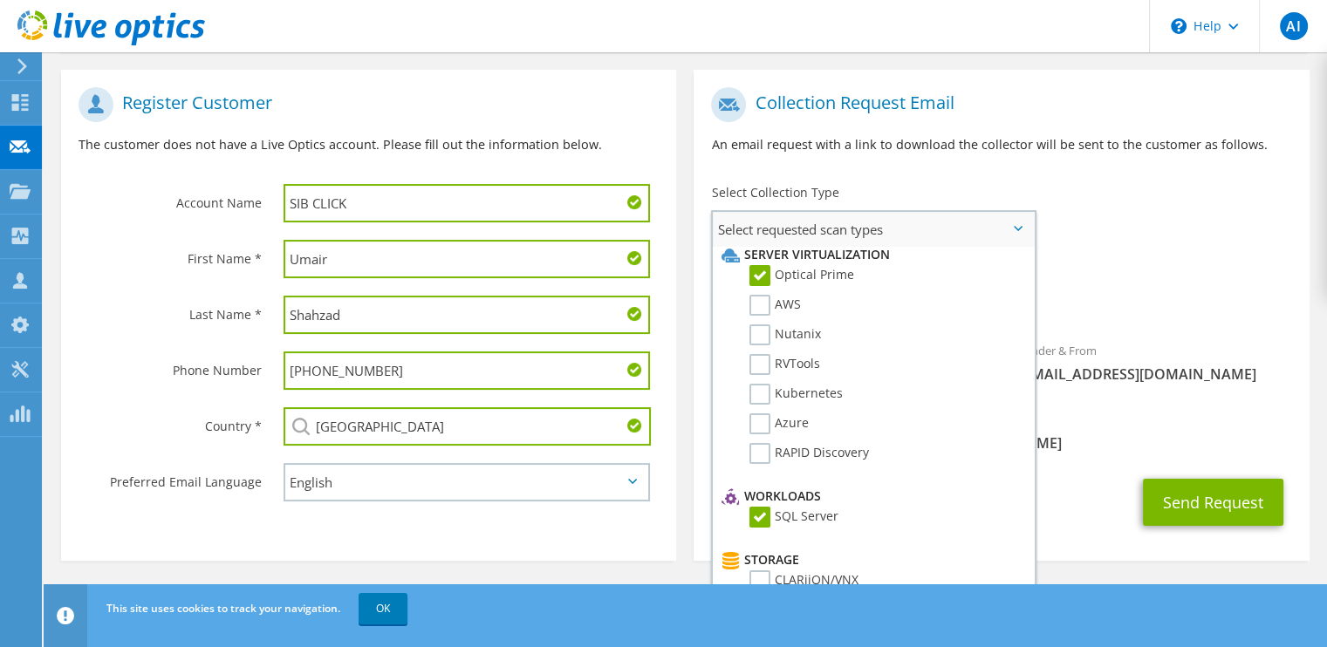
scroll to position [0, 0]
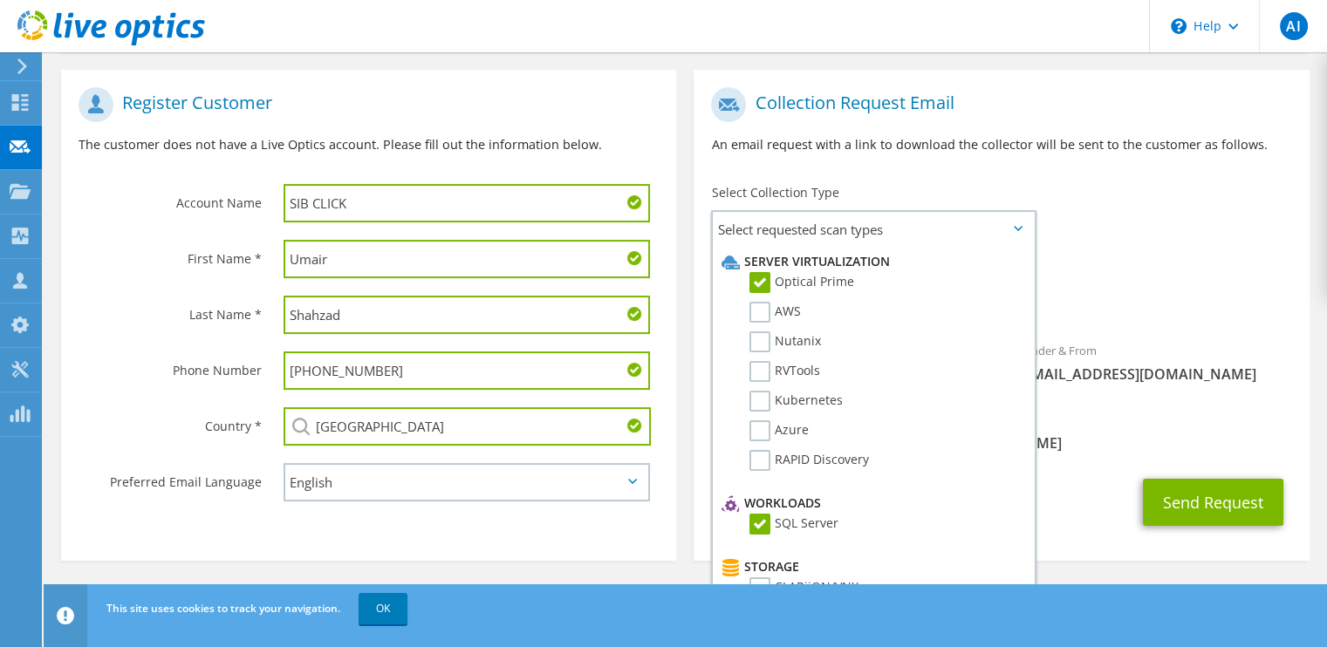
click at [1220, 308] on span "Optical Prime SQL Server Dossier" at bounding box center [1001, 300] width 580 height 29
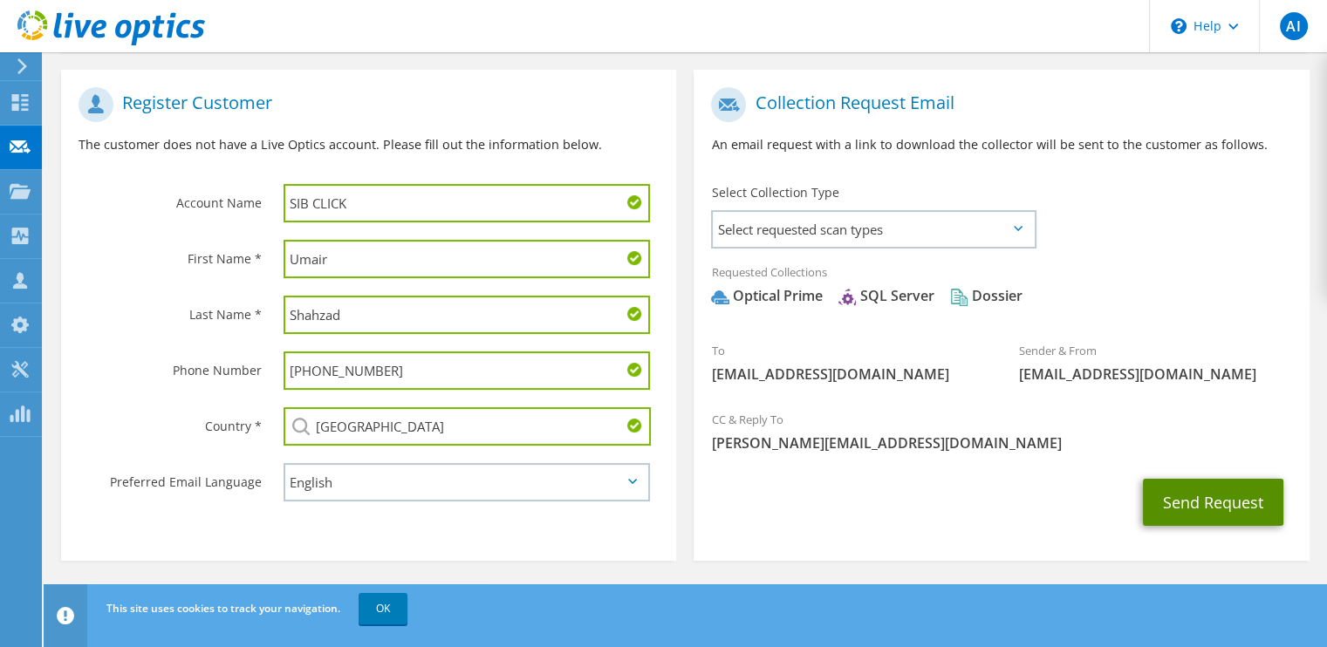
click at [1184, 495] on button "Send Request" at bounding box center [1213, 502] width 140 height 47
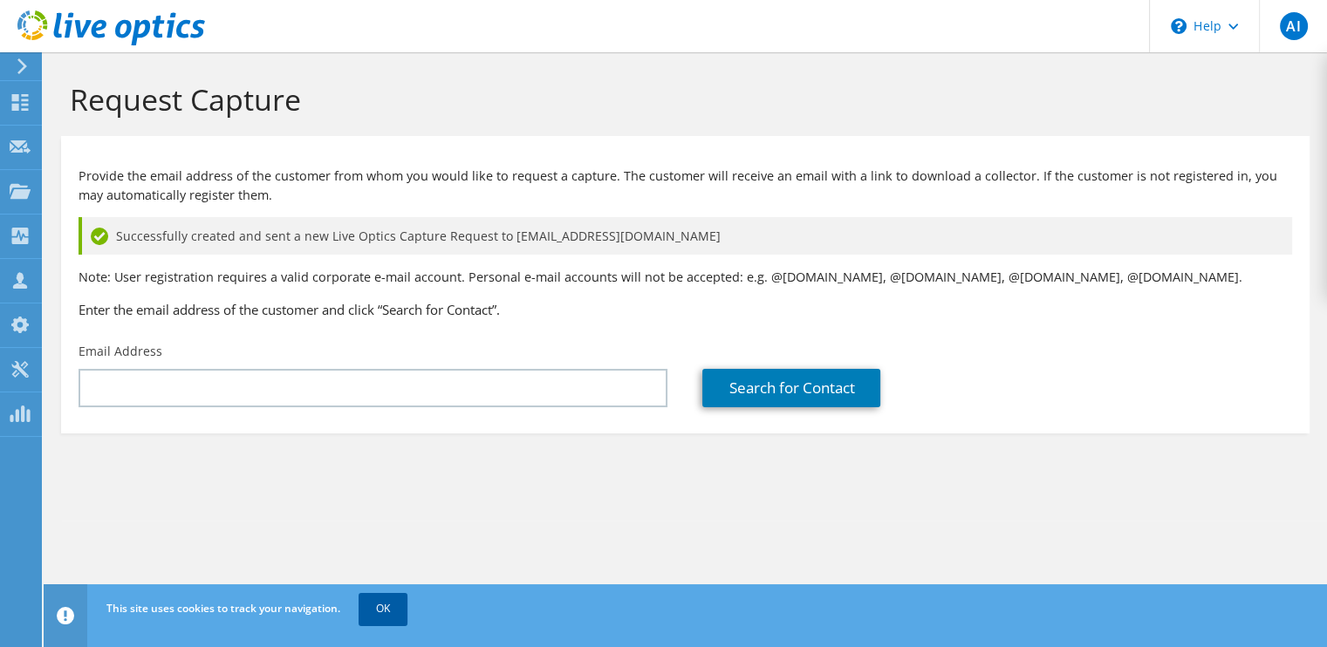
click at [372, 613] on link "OK" at bounding box center [383, 608] width 49 height 31
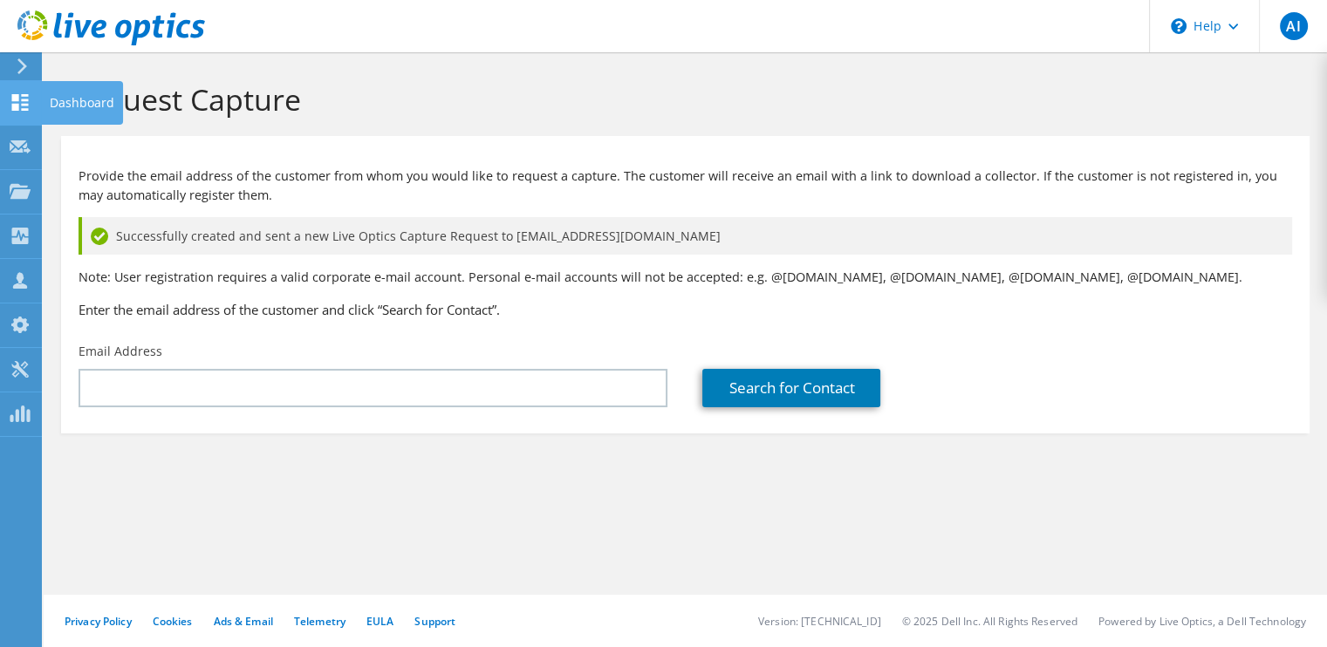
click at [25, 105] on use at bounding box center [20, 102] width 17 height 17
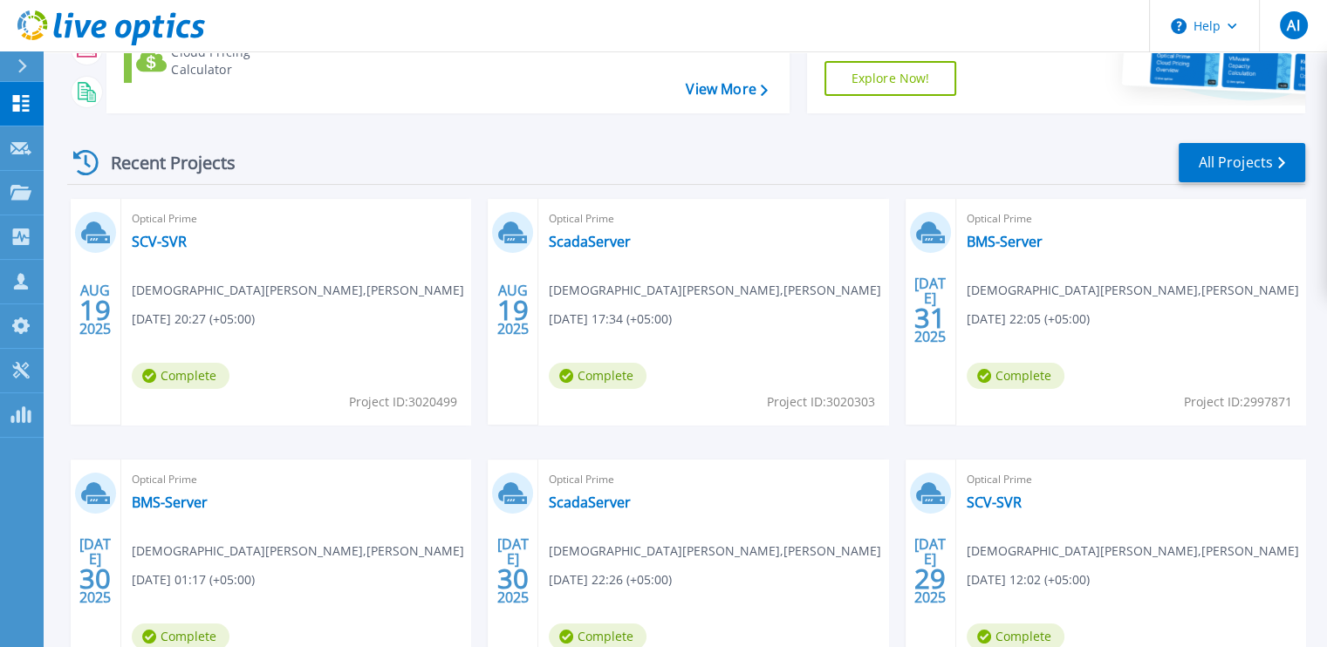
scroll to position [327, 0]
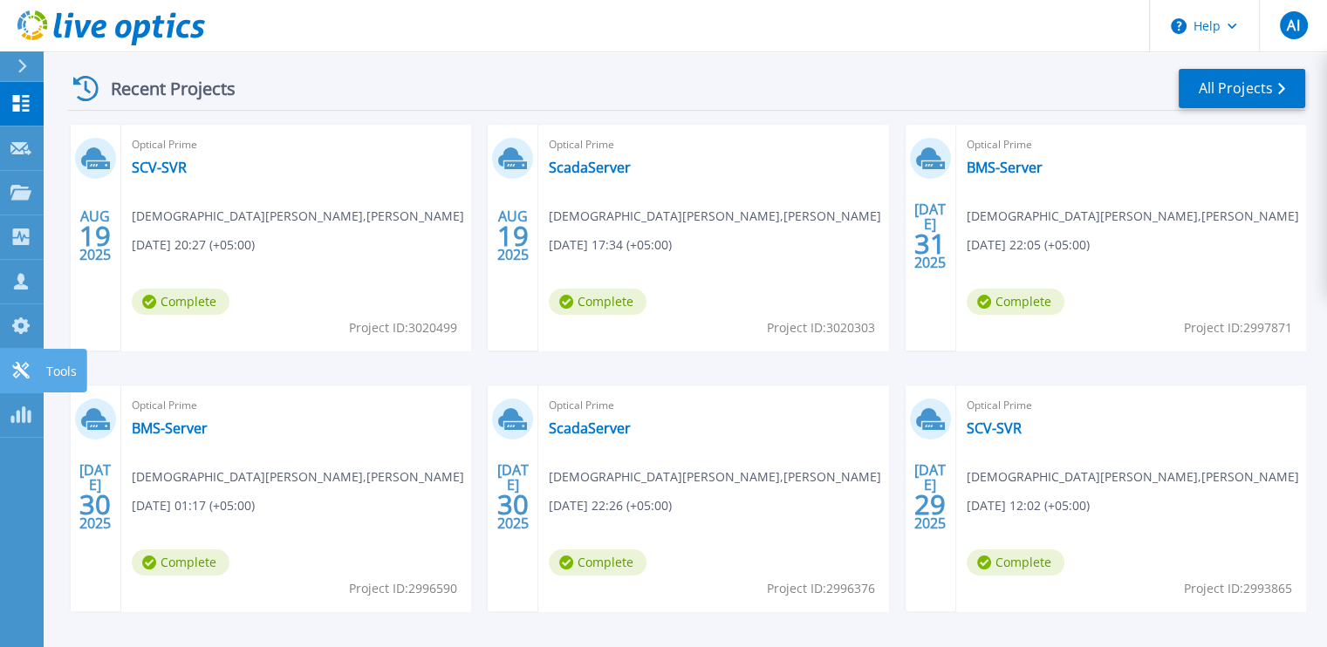
click at [30, 373] on icon at bounding box center [20, 370] width 21 height 17
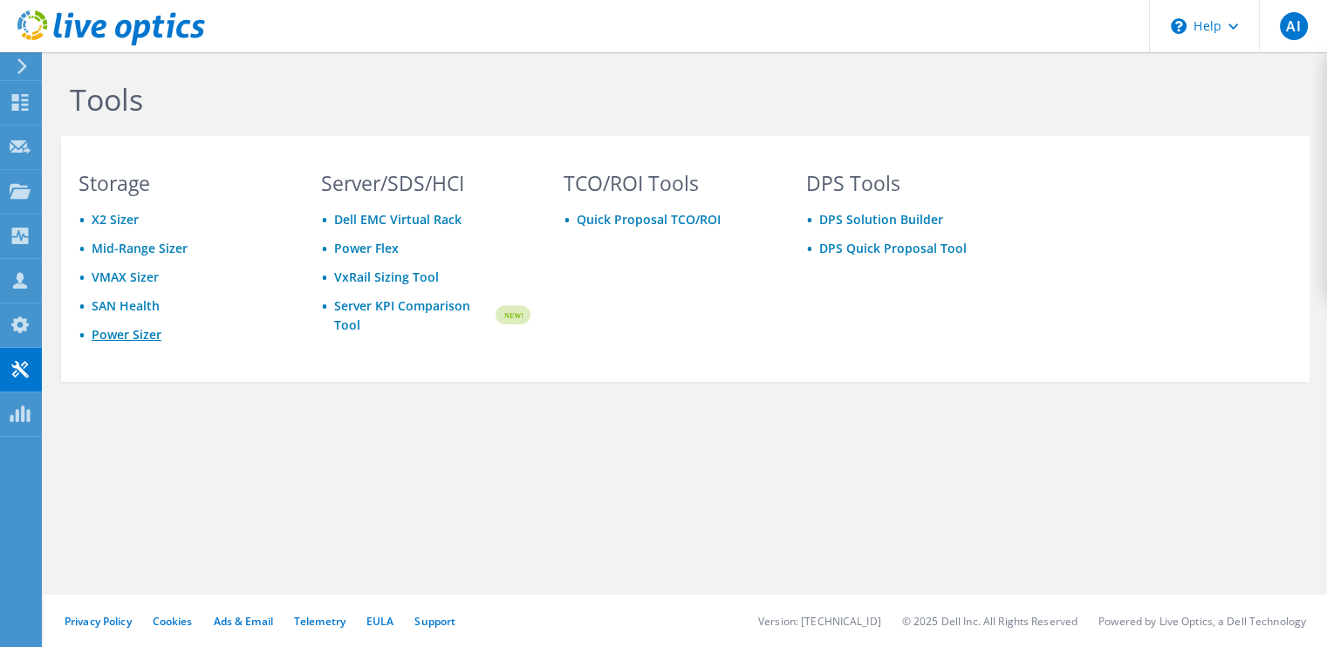
click at [123, 328] on link "Power Sizer" at bounding box center [127, 334] width 70 height 17
